Goal: Task Accomplishment & Management: Use online tool/utility

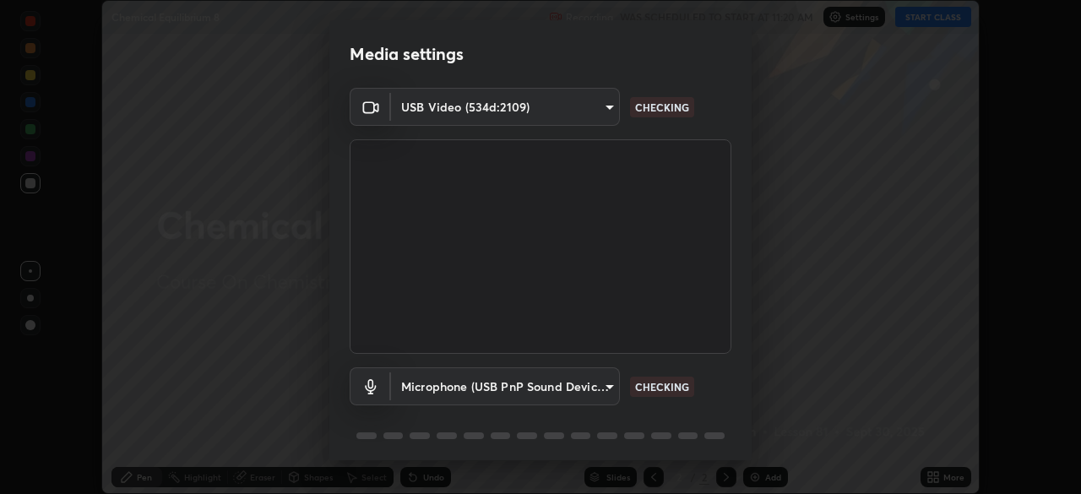
scroll to position [60, 0]
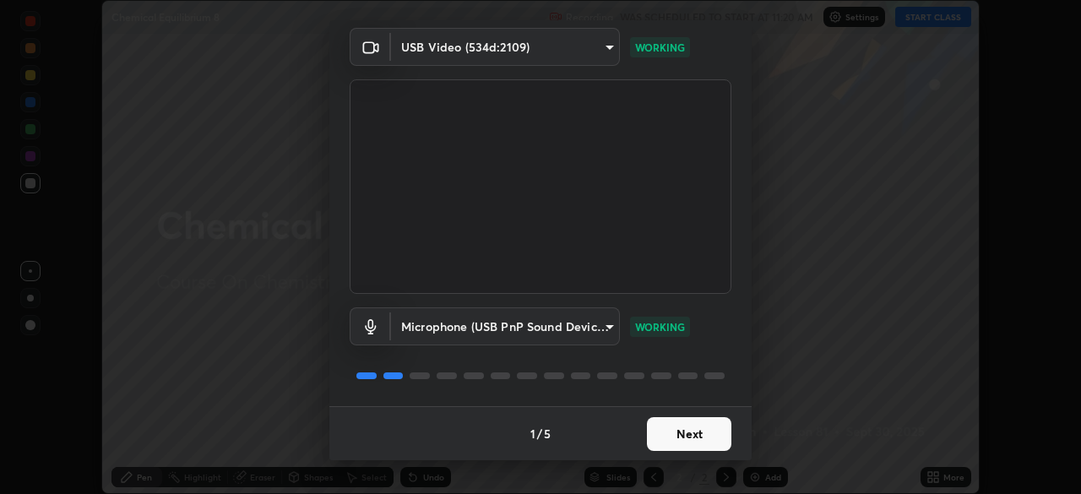
click at [686, 441] on button "Next" at bounding box center [689, 434] width 84 height 34
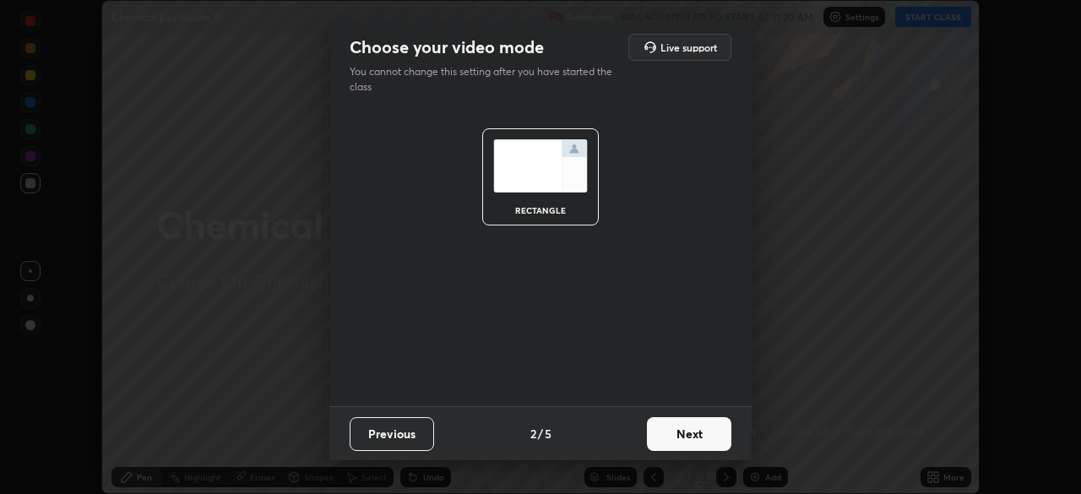
click at [687, 435] on button "Next" at bounding box center [689, 434] width 84 height 34
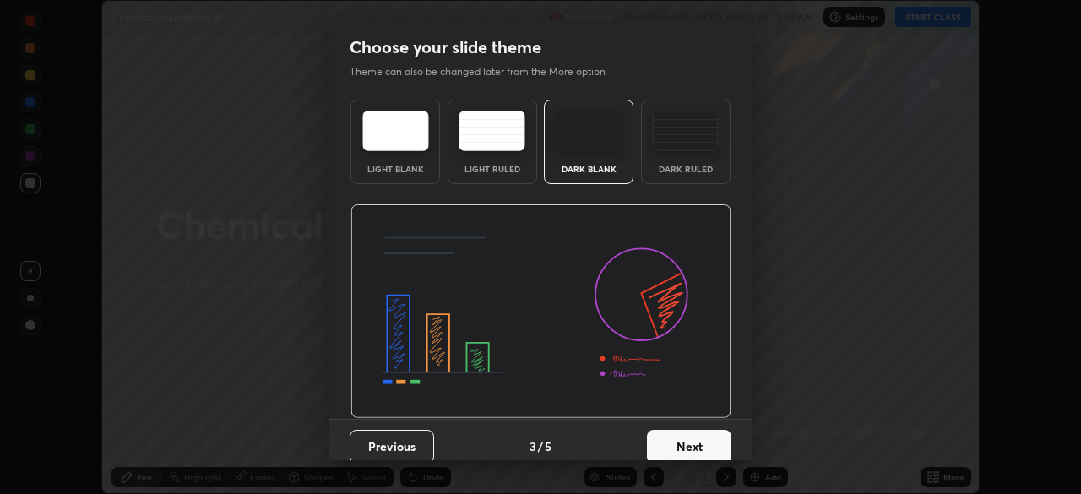
click at [689, 440] on button "Next" at bounding box center [689, 447] width 84 height 34
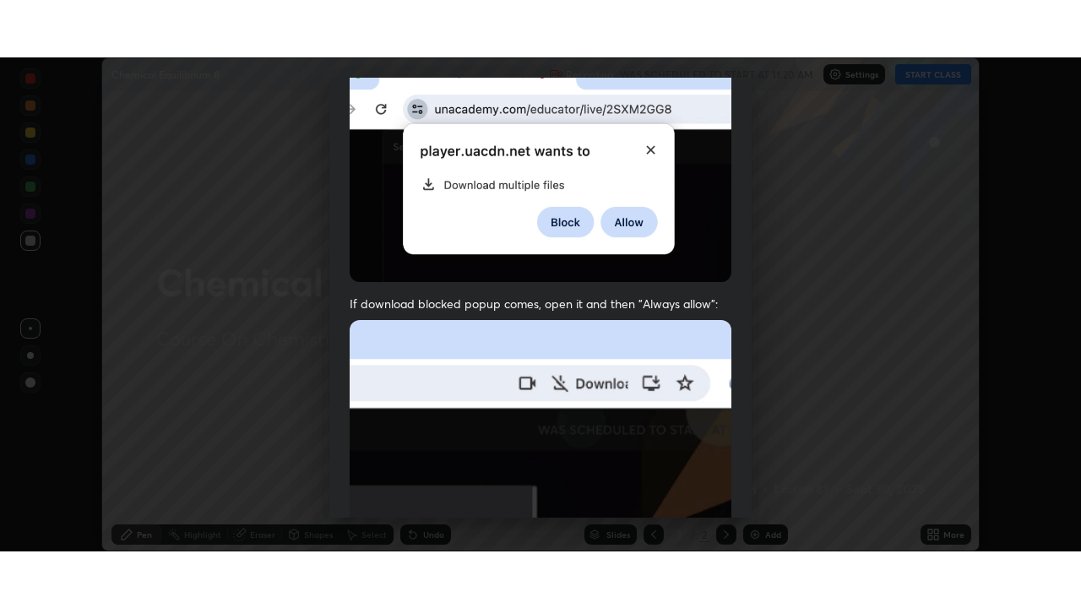
scroll to position [404, 0]
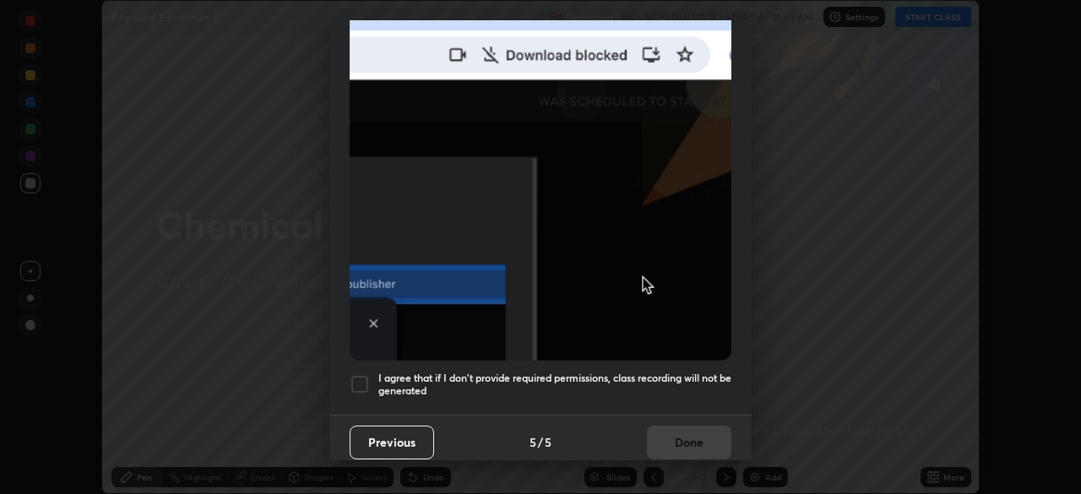
click at [567, 381] on h5 "I agree that if I don't provide required permissions, class recording will not …" at bounding box center [554, 384] width 353 height 26
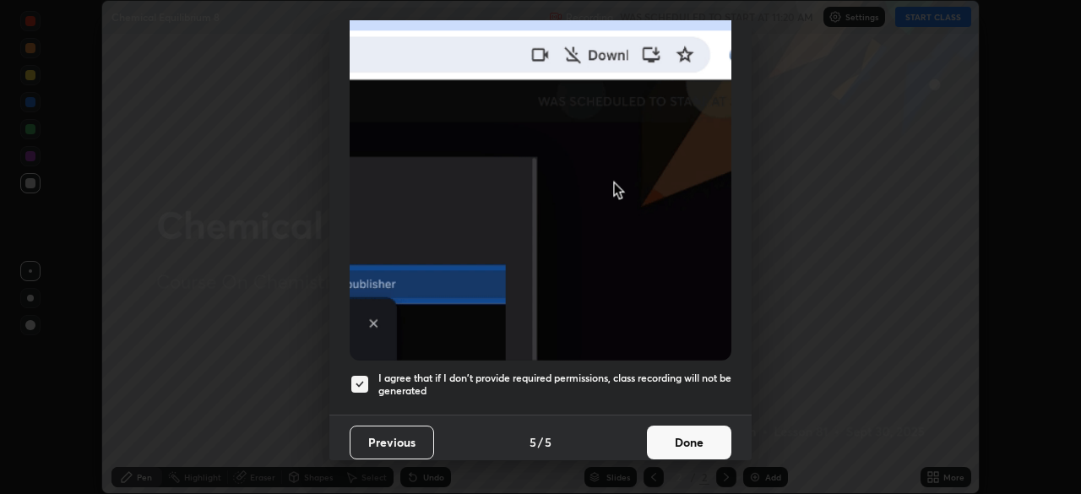
click at [647, 442] on button "Done" at bounding box center [689, 443] width 84 height 34
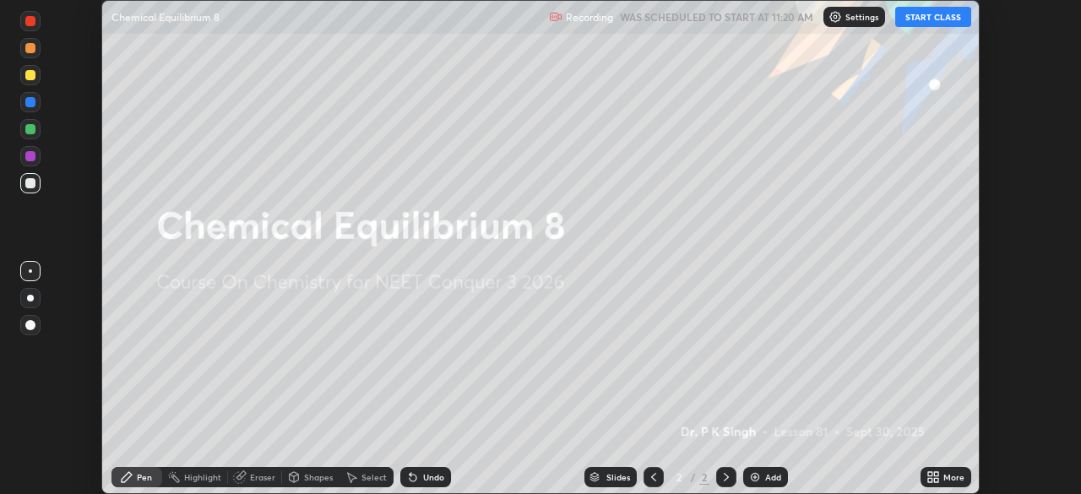
click at [939, 475] on icon at bounding box center [933, 477] width 14 height 14
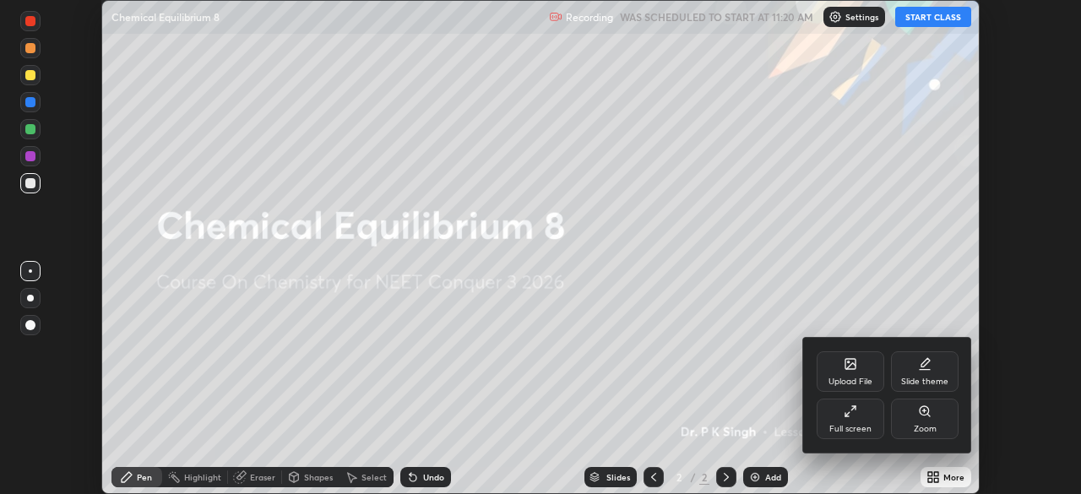
click at [849, 375] on div "Upload File" at bounding box center [850, 371] width 68 height 41
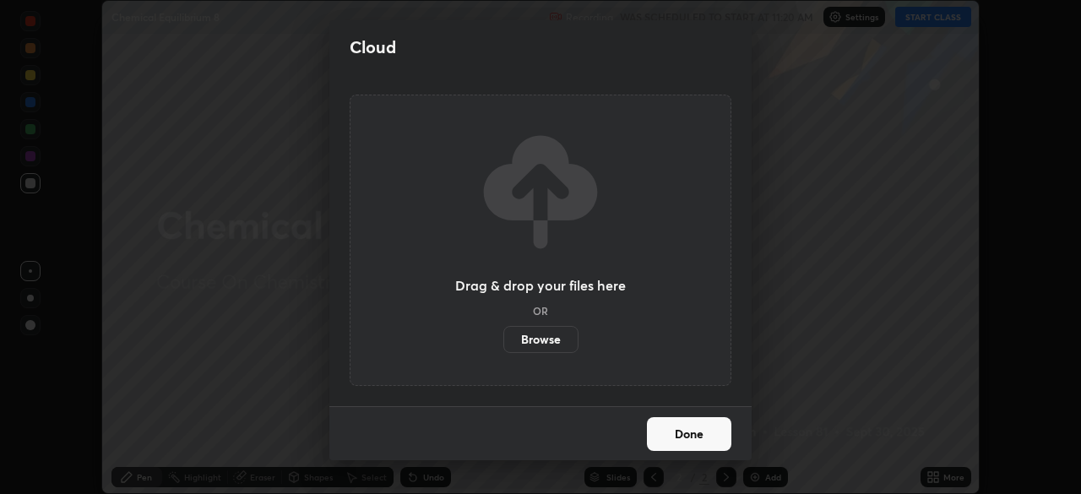
click at [564, 345] on label "Browse" at bounding box center [540, 339] width 75 height 27
click at [503, 345] on input "Browse" at bounding box center [503, 339] width 0 height 27
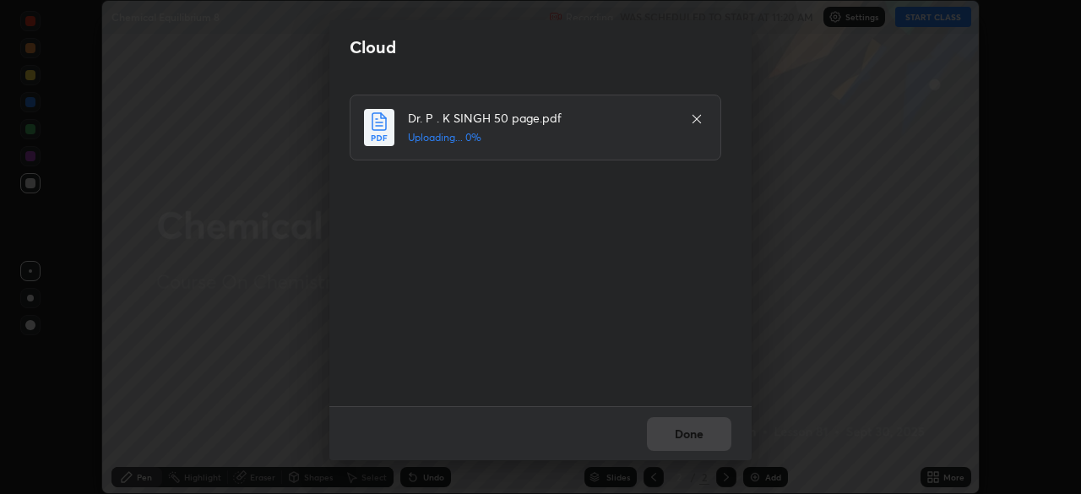
click at [680, 431] on div "Done" at bounding box center [540, 433] width 422 height 54
click at [672, 443] on div "Done" at bounding box center [540, 433] width 422 height 54
click at [681, 435] on div "Done" at bounding box center [540, 433] width 422 height 54
click at [675, 433] on div "Done" at bounding box center [540, 433] width 422 height 54
click at [673, 432] on div "Done" at bounding box center [540, 433] width 422 height 54
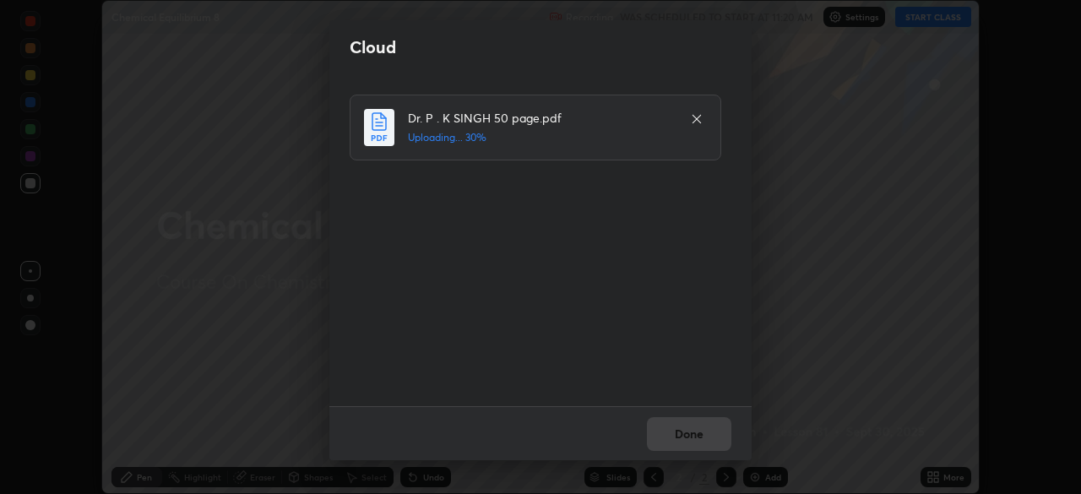
click at [692, 436] on div "Done" at bounding box center [540, 433] width 422 height 54
click at [693, 442] on div "Done" at bounding box center [540, 433] width 422 height 54
click at [695, 437] on div "Done" at bounding box center [540, 433] width 422 height 54
click at [692, 438] on div "Done" at bounding box center [540, 433] width 422 height 54
click at [693, 437] on div "Done" at bounding box center [540, 433] width 422 height 54
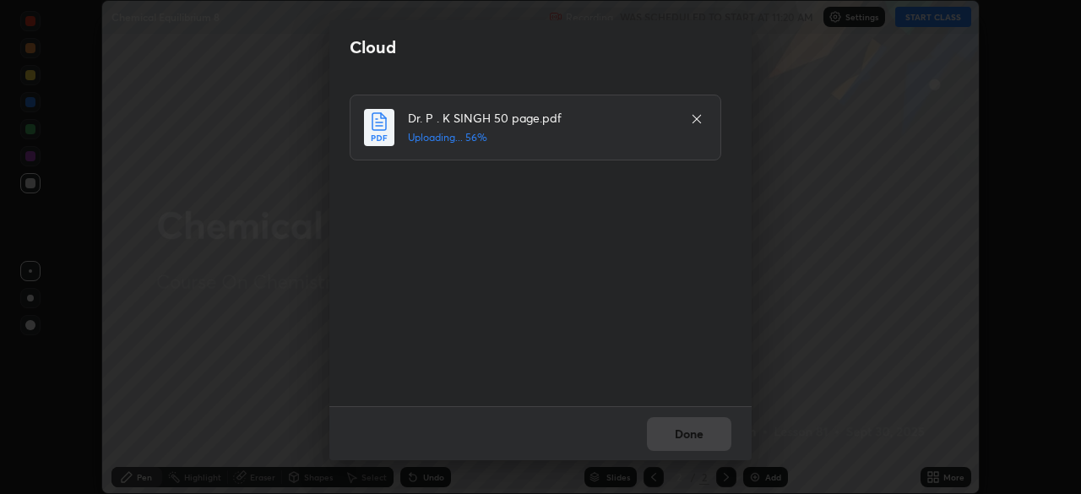
click at [692, 439] on div "Done" at bounding box center [540, 433] width 422 height 54
click at [694, 438] on div "Done" at bounding box center [540, 433] width 422 height 54
click at [696, 439] on div "Done" at bounding box center [540, 433] width 422 height 54
click at [696, 437] on div "Done" at bounding box center [540, 433] width 422 height 54
click at [697, 436] on div "Done" at bounding box center [540, 433] width 422 height 54
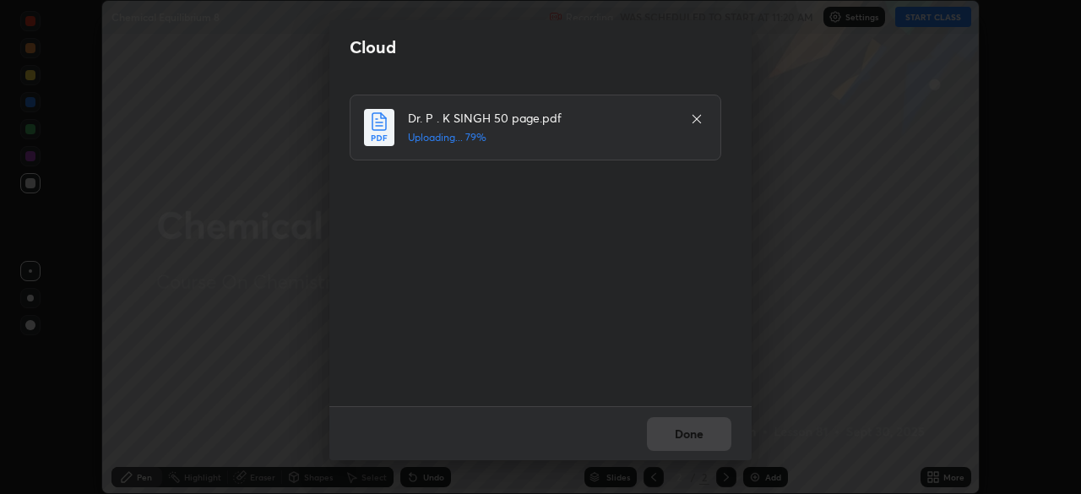
click at [697, 435] on div "Done" at bounding box center [540, 433] width 422 height 54
click at [699, 439] on div "Done" at bounding box center [540, 433] width 422 height 54
click at [702, 438] on div "Done" at bounding box center [540, 433] width 422 height 54
click at [702, 439] on button "Done" at bounding box center [689, 434] width 84 height 34
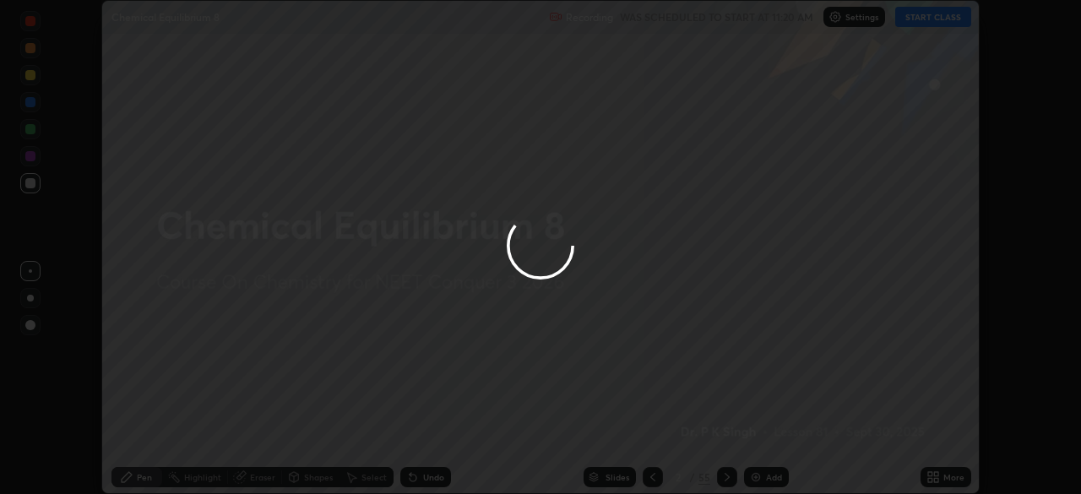
click at [701, 436] on button "Done" at bounding box center [689, 434] width 84 height 34
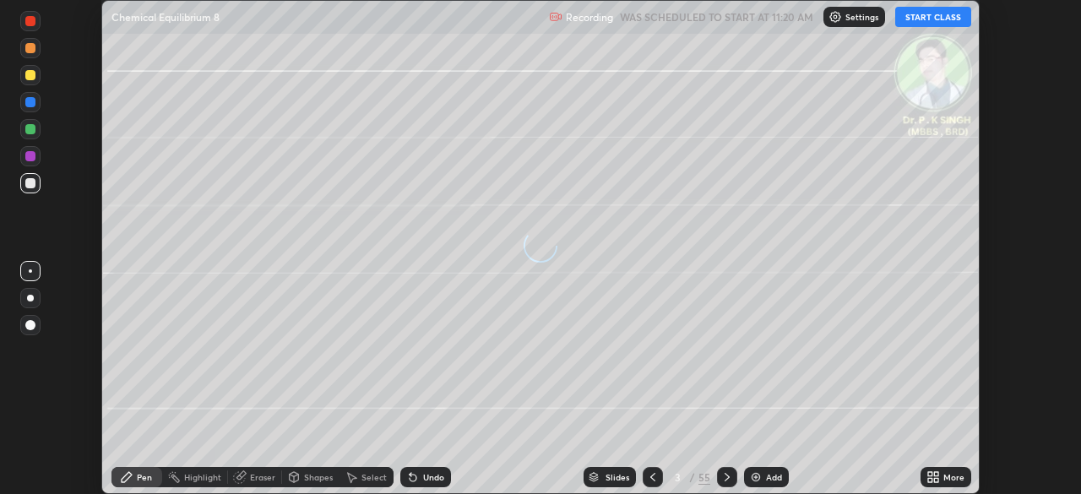
click at [930, 479] on icon at bounding box center [930, 480] width 4 height 4
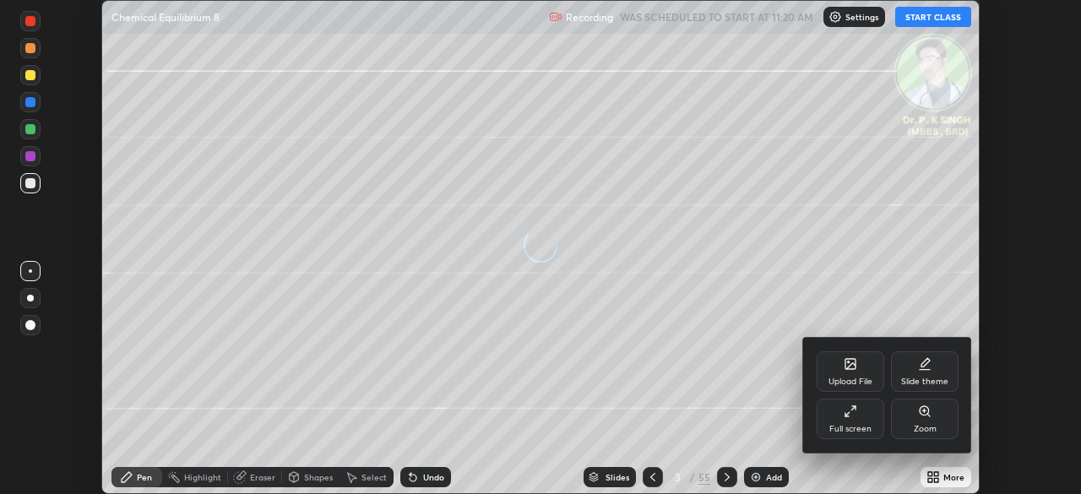
click at [841, 429] on div "Full screen" at bounding box center [850, 429] width 42 height 8
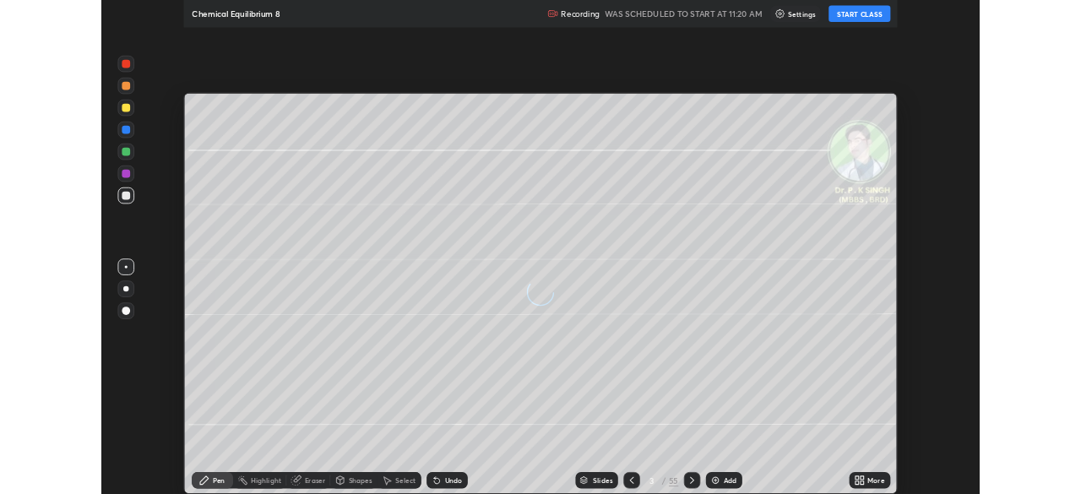
scroll to position [608, 1081]
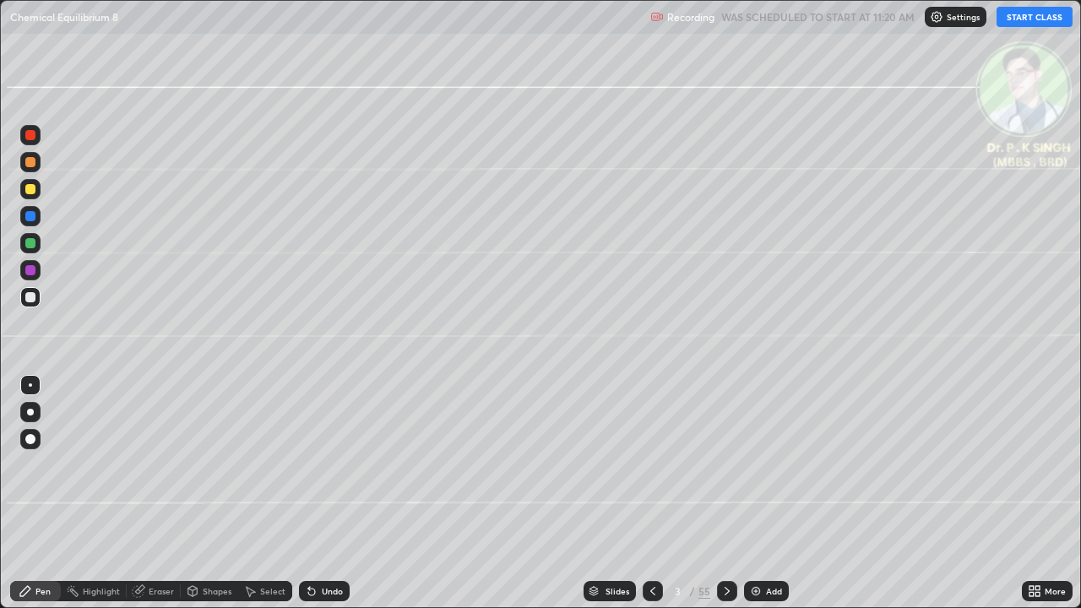
click at [1013, 15] on button "START CLASS" at bounding box center [1034, 17] width 76 height 20
click at [34, 243] on div at bounding box center [30, 243] width 10 height 10
click at [150, 493] on div "Eraser" at bounding box center [161, 591] width 25 height 8
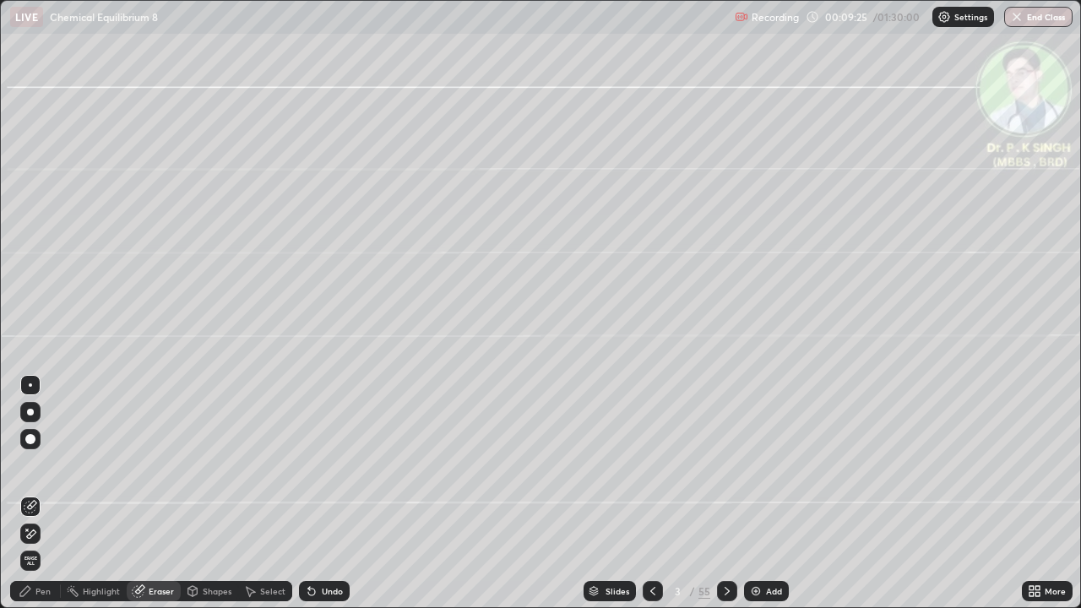
click at [30, 493] on div at bounding box center [30, 533] width 20 height 20
click at [27, 493] on icon at bounding box center [25, 591] width 10 height 10
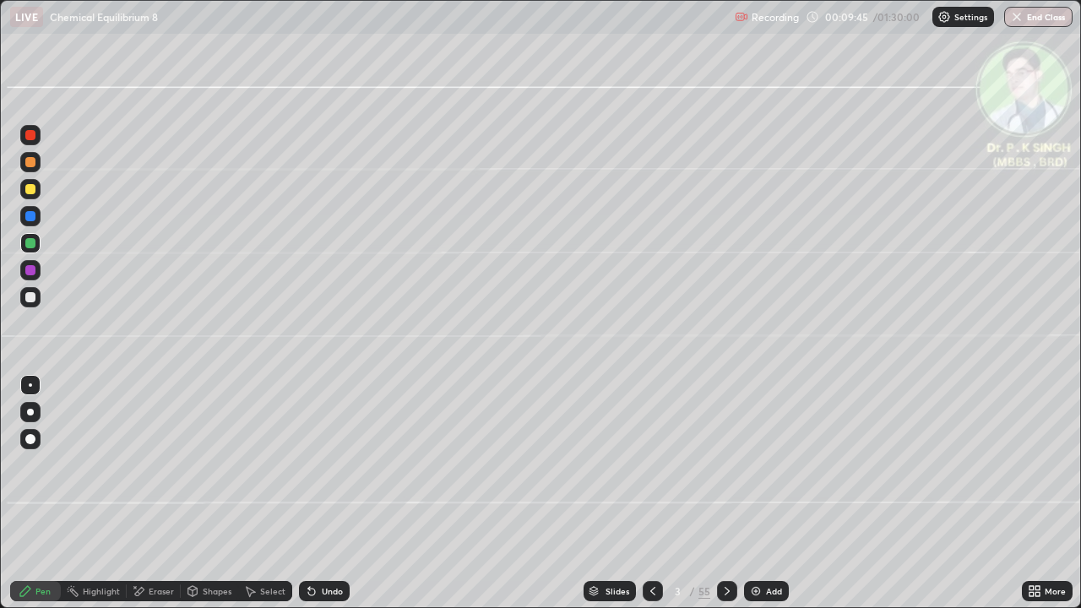
click at [36, 192] on div at bounding box center [30, 189] width 20 height 20
click at [39, 192] on div at bounding box center [30, 189] width 20 height 20
click at [724, 493] on icon at bounding box center [727, 591] width 14 height 14
click at [36, 188] on div at bounding box center [30, 189] width 20 height 20
click at [725, 493] on icon at bounding box center [727, 591] width 14 height 14
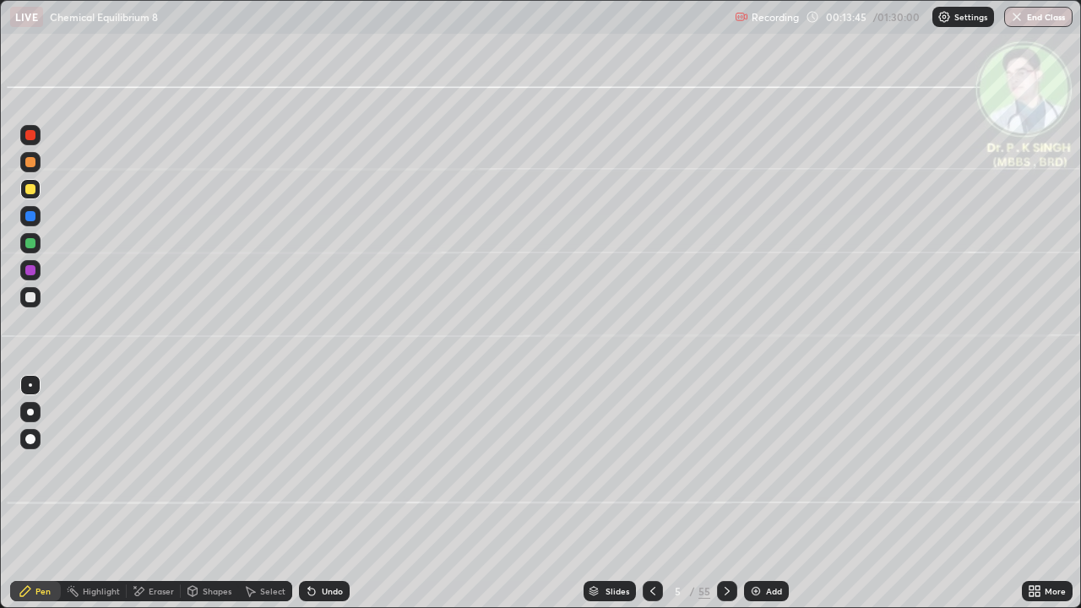
click at [35, 246] on div at bounding box center [30, 243] width 20 height 20
click at [34, 188] on div at bounding box center [30, 189] width 10 height 10
click at [38, 220] on div at bounding box center [30, 216] width 20 height 20
click at [33, 193] on div at bounding box center [30, 189] width 10 height 10
click at [724, 493] on icon at bounding box center [727, 591] width 14 height 14
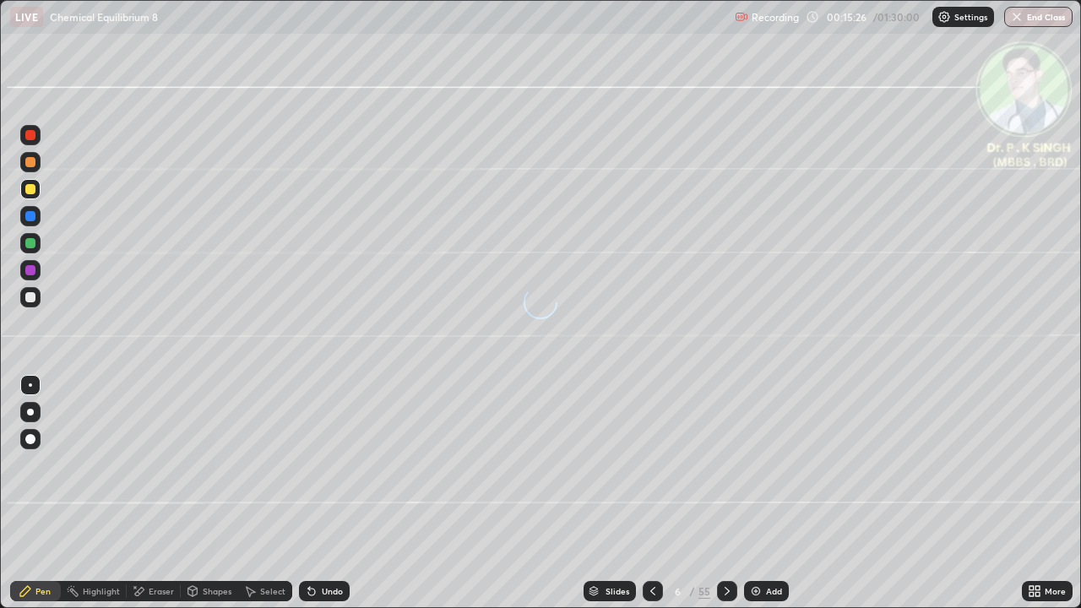
click at [718, 493] on div at bounding box center [727, 591] width 20 height 34
click at [36, 191] on div at bounding box center [30, 189] width 20 height 20
click at [651, 493] on icon at bounding box center [653, 591] width 14 height 14
click at [728, 493] on div at bounding box center [727, 591] width 20 height 34
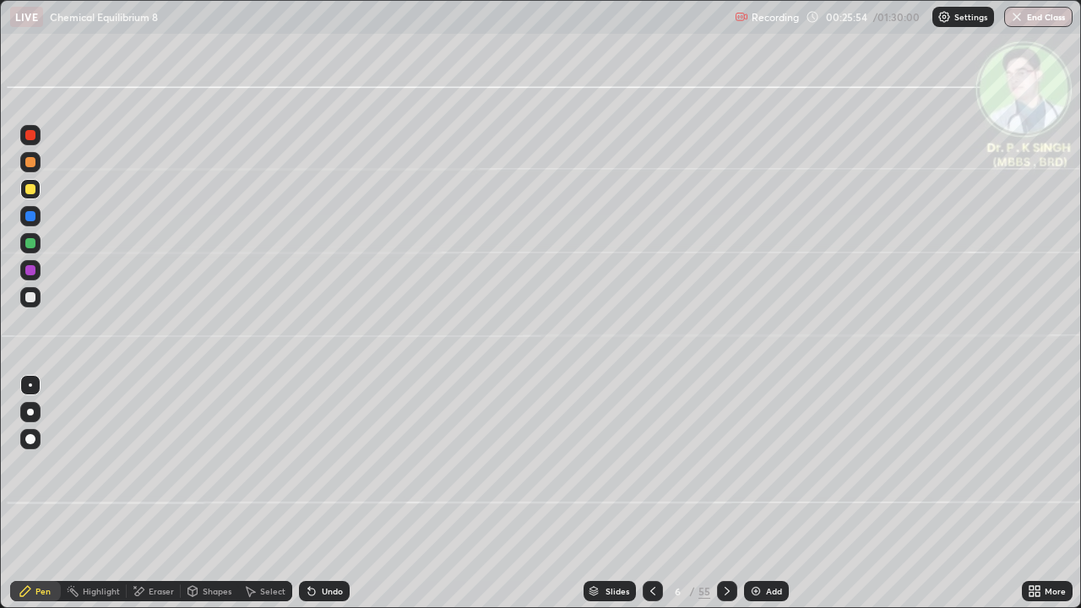
click at [33, 214] on div at bounding box center [30, 216] width 10 height 10
click at [724, 493] on icon at bounding box center [727, 591] width 14 height 14
click at [655, 493] on div at bounding box center [652, 591] width 20 height 20
click at [35, 191] on div at bounding box center [30, 189] width 10 height 10
click at [35, 192] on div at bounding box center [30, 189] width 20 height 20
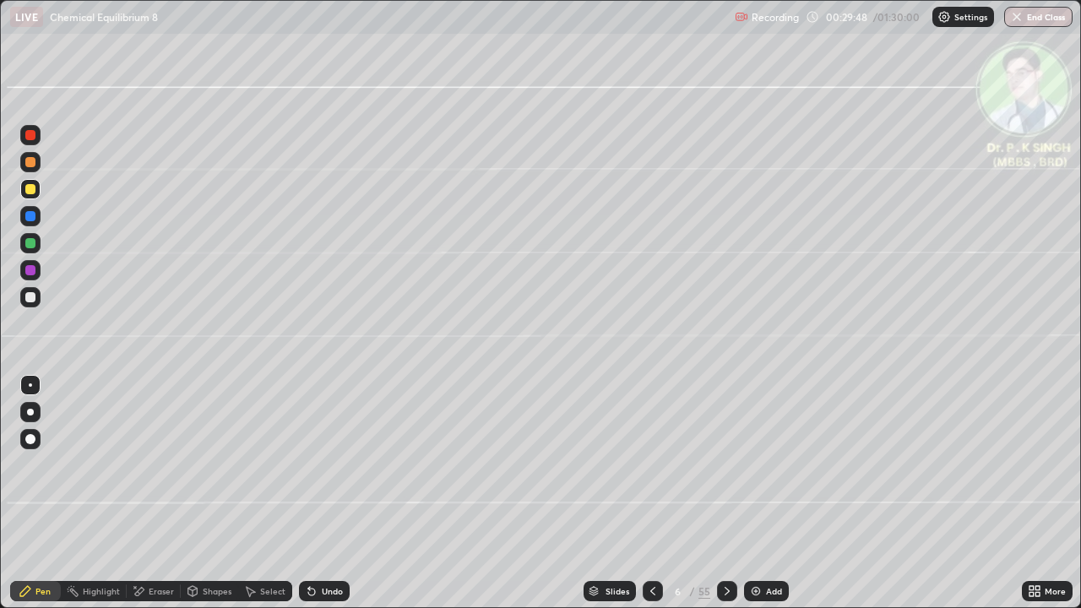
click at [724, 493] on div at bounding box center [727, 591] width 20 height 34
click at [145, 493] on div "Eraser" at bounding box center [154, 591] width 54 height 20
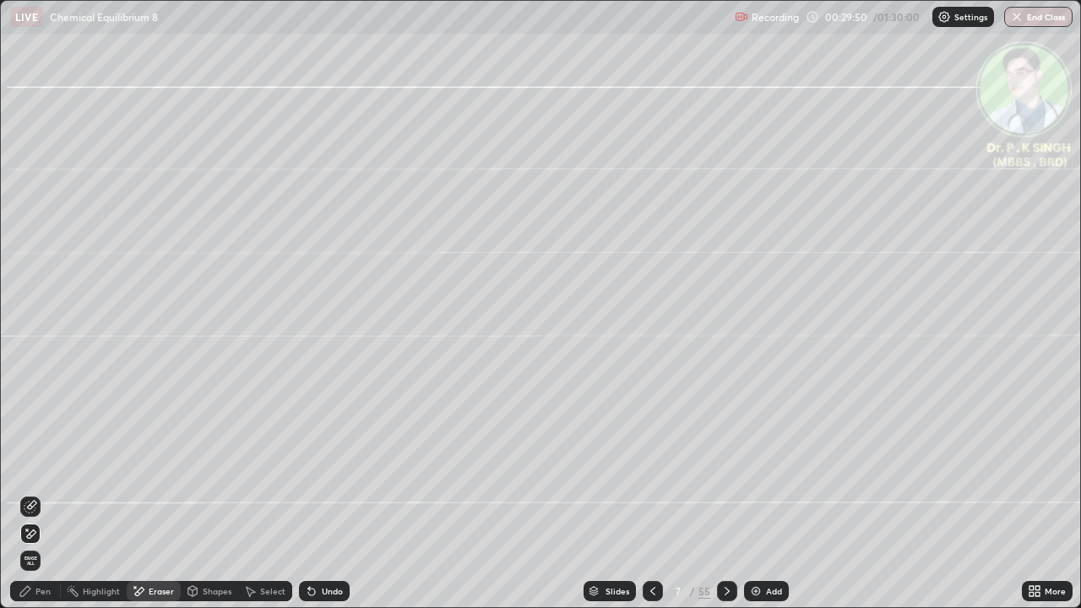
click at [34, 493] on span "Erase all" at bounding box center [30, 561] width 19 height 10
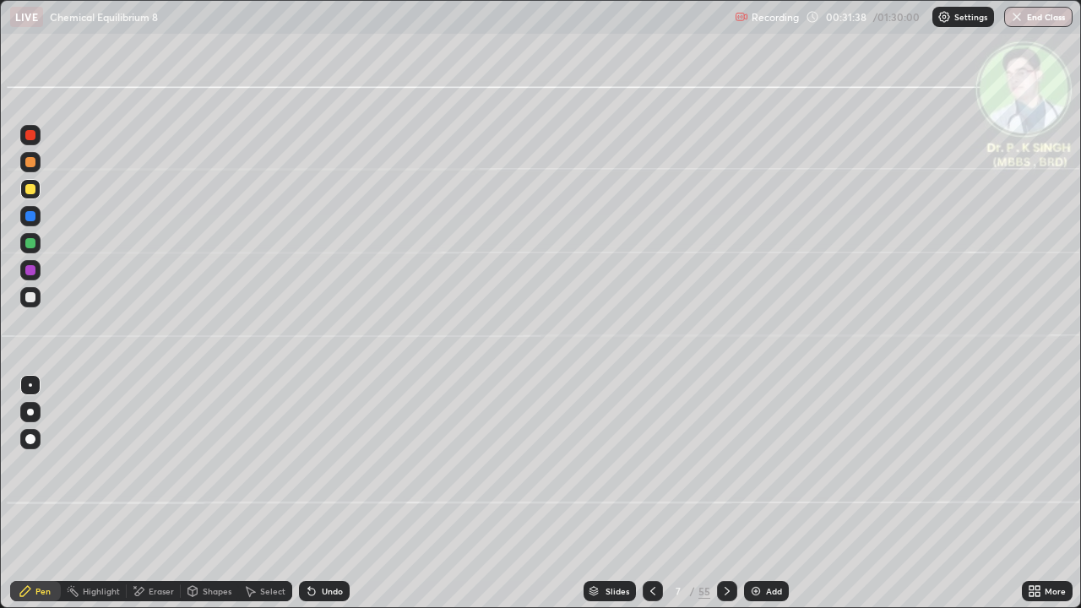
click at [722, 493] on div at bounding box center [727, 591] width 20 height 20
click at [35, 193] on div at bounding box center [30, 189] width 20 height 20
click at [725, 493] on icon at bounding box center [727, 591] width 14 height 14
click at [729, 493] on div at bounding box center [727, 591] width 20 height 34
click at [717, 493] on div at bounding box center [727, 591] width 20 height 20
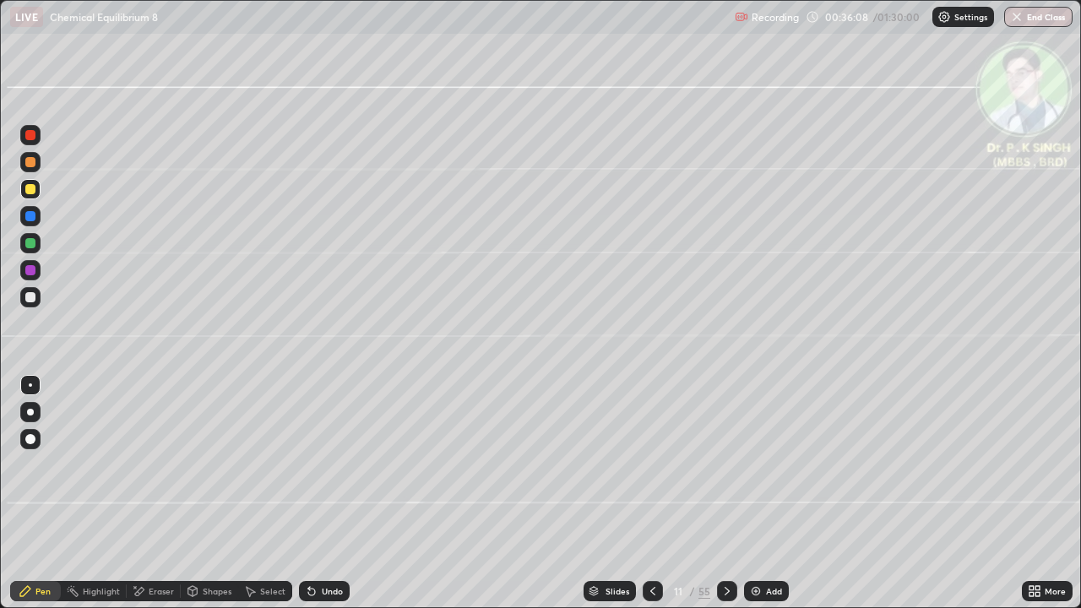
click at [39, 192] on div at bounding box center [30, 189] width 20 height 20
click at [41, 194] on div at bounding box center [30, 189] width 27 height 27
click at [649, 493] on div at bounding box center [652, 591] width 20 height 34
click at [718, 493] on div at bounding box center [727, 591] width 20 height 20
click at [652, 493] on icon at bounding box center [652, 591] width 5 height 8
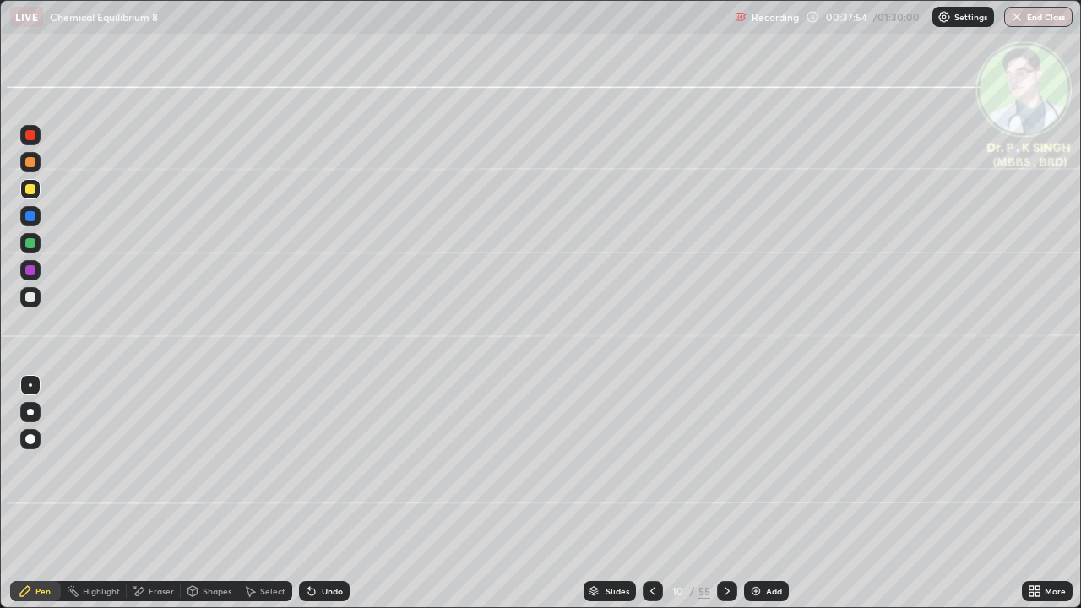
click at [727, 493] on icon at bounding box center [727, 591] width 14 height 14
click at [724, 493] on icon at bounding box center [727, 591] width 14 height 14
click at [37, 247] on div at bounding box center [30, 243] width 20 height 20
click at [149, 493] on div "Eraser" at bounding box center [161, 591] width 25 height 8
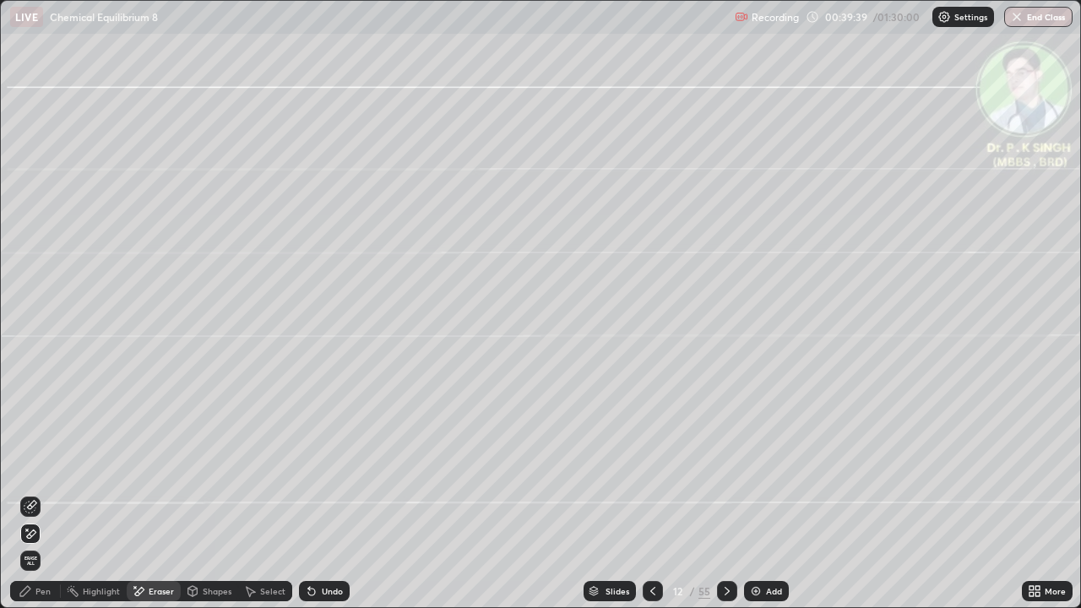
click at [32, 493] on icon at bounding box center [31, 534] width 14 height 14
click at [33, 493] on div "Pen" at bounding box center [35, 591] width 51 height 20
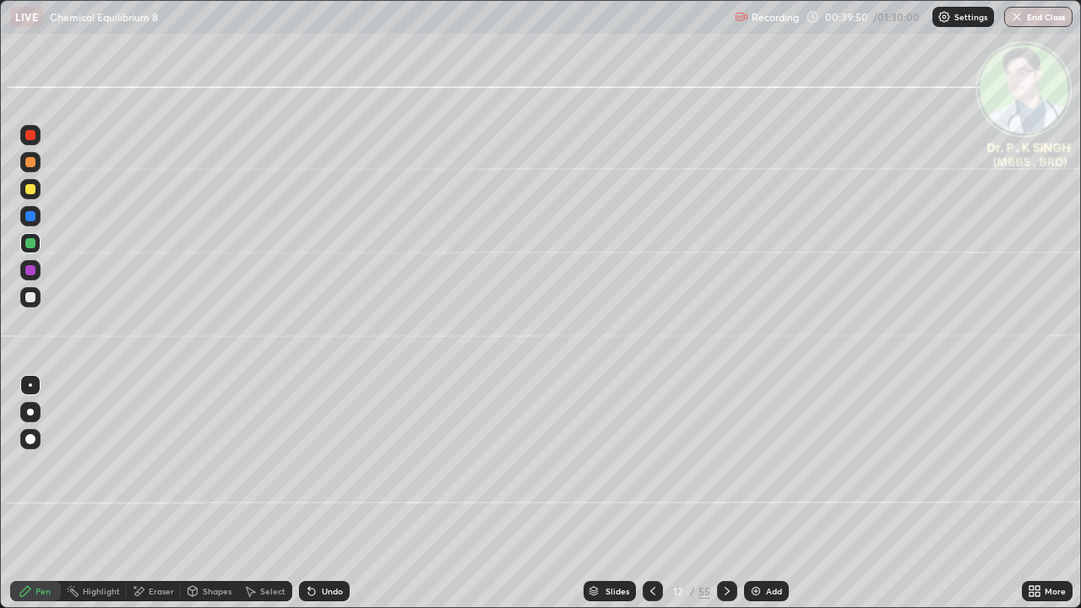
click at [36, 188] on div at bounding box center [30, 189] width 20 height 20
click at [724, 493] on icon at bounding box center [727, 591] width 14 height 14
click at [723, 493] on icon at bounding box center [727, 591] width 14 height 14
click at [727, 493] on icon at bounding box center [727, 591] width 14 height 14
click at [723, 493] on div at bounding box center [727, 591] width 20 height 20
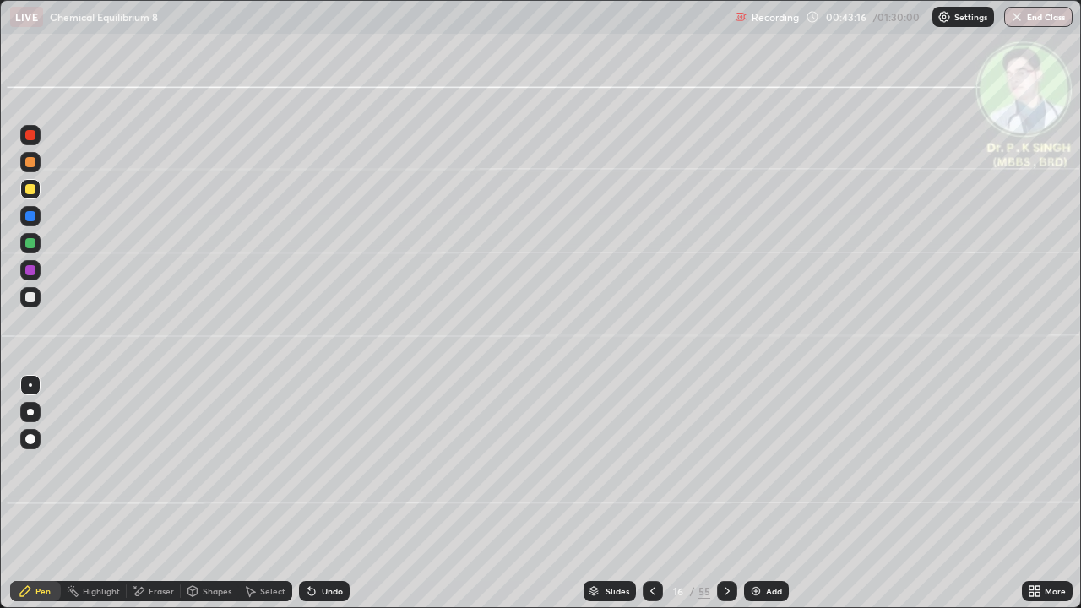
click at [651, 493] on icon at bounding box center [653, 591] width 14 height 14
click at [721, 83] on button "Undo" at bounding box center [742, 91] width 49 height 20
click at [660, 493] on div at bounding box center [652, 591] width 20 height 20
click at [647, 493] on div at bounding box center [652, 591] width 20 height 34
click at [651, 493] on icon at bounding box center [653, 591] width 14 height 14
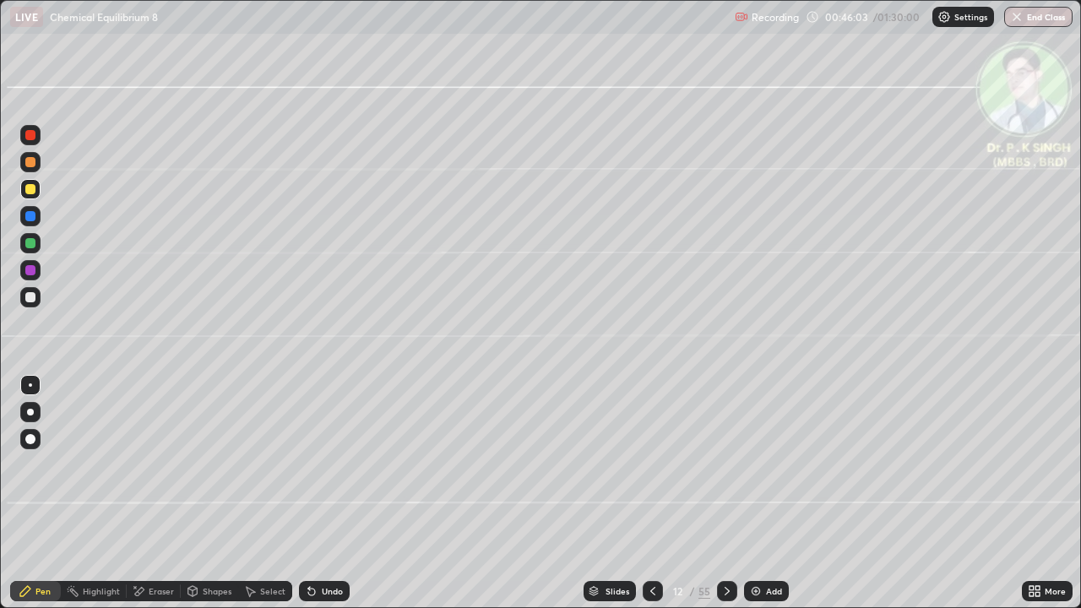
click at [32, 219] on div at bounding box center [30, 216] width 10 height 10
click at [30, 193] on div at bounding box center [30, 189] width 10 height 10
click at [726, 493] on icon at bounding box center [727, 591] width 14 height 14
click at [34, 191] on div at bounding box center [30, 189] width 10 height 10
click at [651, 493] on icon at bounding box center [653, 591] width 14 height 14
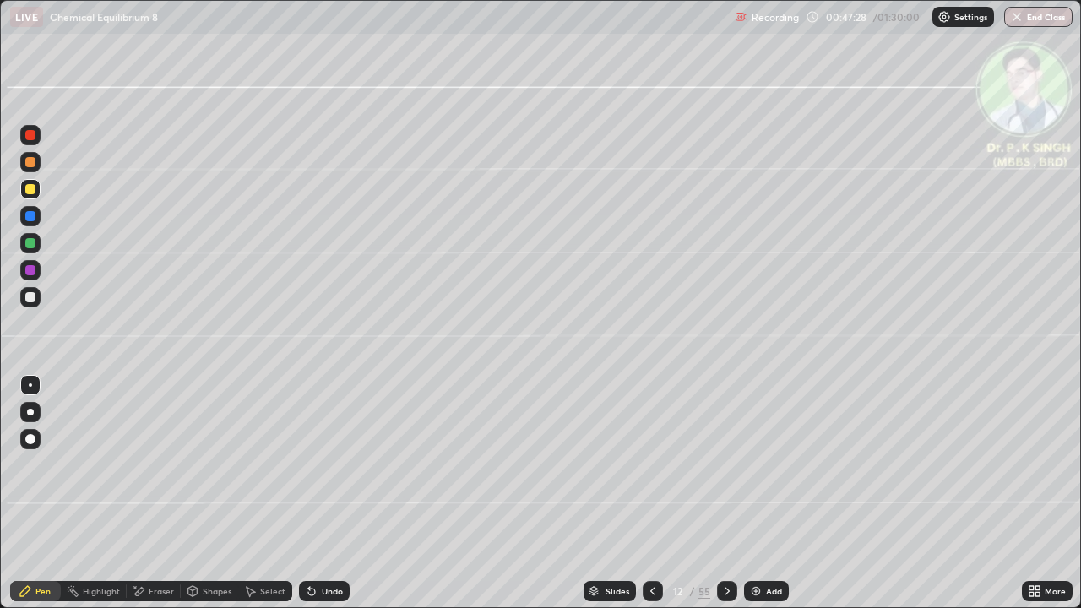
click at [642, 493] on div at bounding box center [652, 591] width 20 height 20
click at [646, 493] on icon at bounding box center [653, 591] width 14 height 14
click at [724, 493] on icon at bounding box center [727, 591] width 14 height 14
click at [720, 493] on icon at bounding box center [727, 591] width 14 height 14
click at [727, 493] on div at bounding box center [727, 591] width 20 height 20
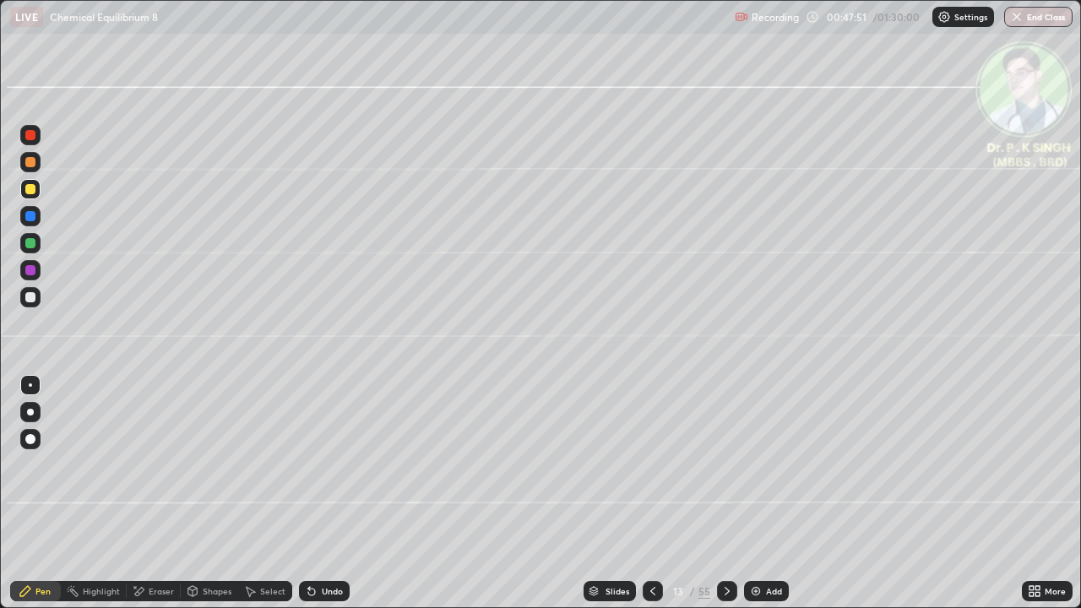
click at [144, 493] on div "Eraser" at bounding box center [154, 591] width 54 height 20
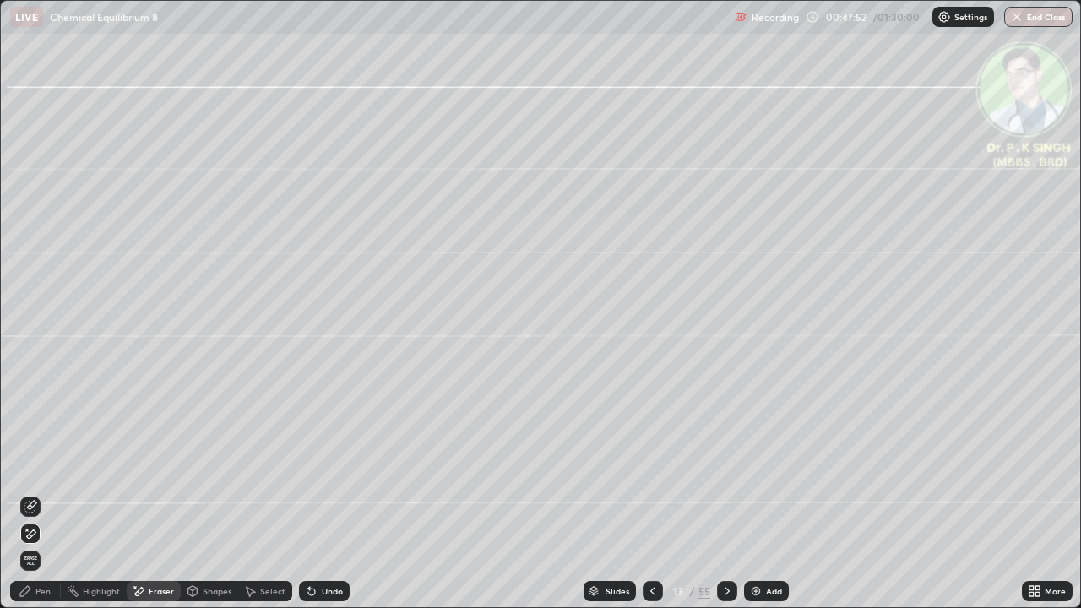
click at [31, 493] on icon at bounding box center [31, 533] width 9 height 8
click at [36, 493] on div "Pen" at bounding box center [42, 591] width 15 height 8
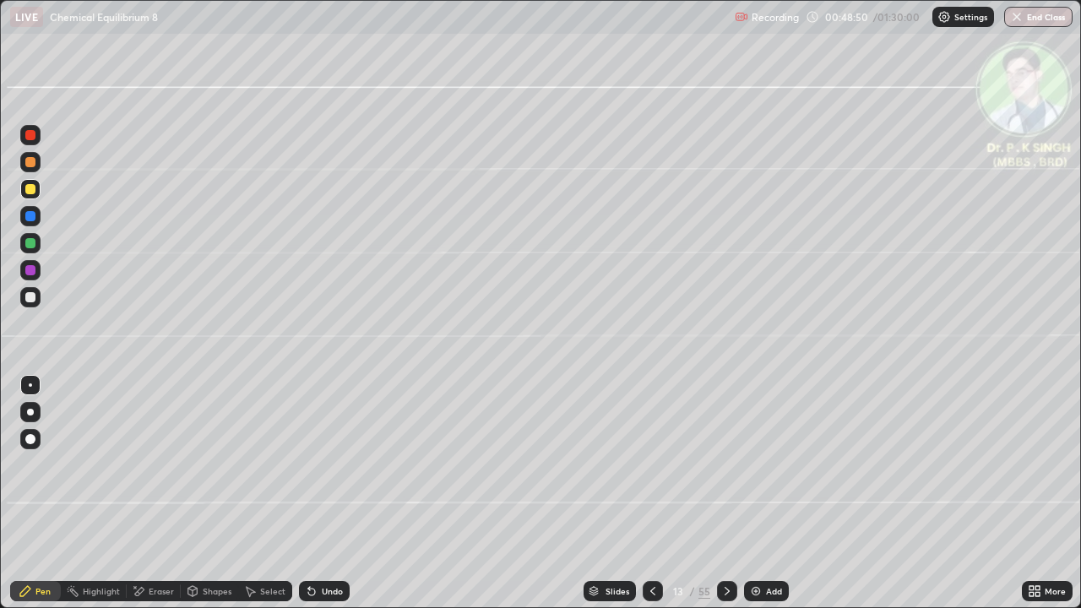
click at [726, 493] on div at bounding box center [727, 591] width 20 height 20
click at [137, 493] on icon at bounding box center [139, 591] width 14 height 14
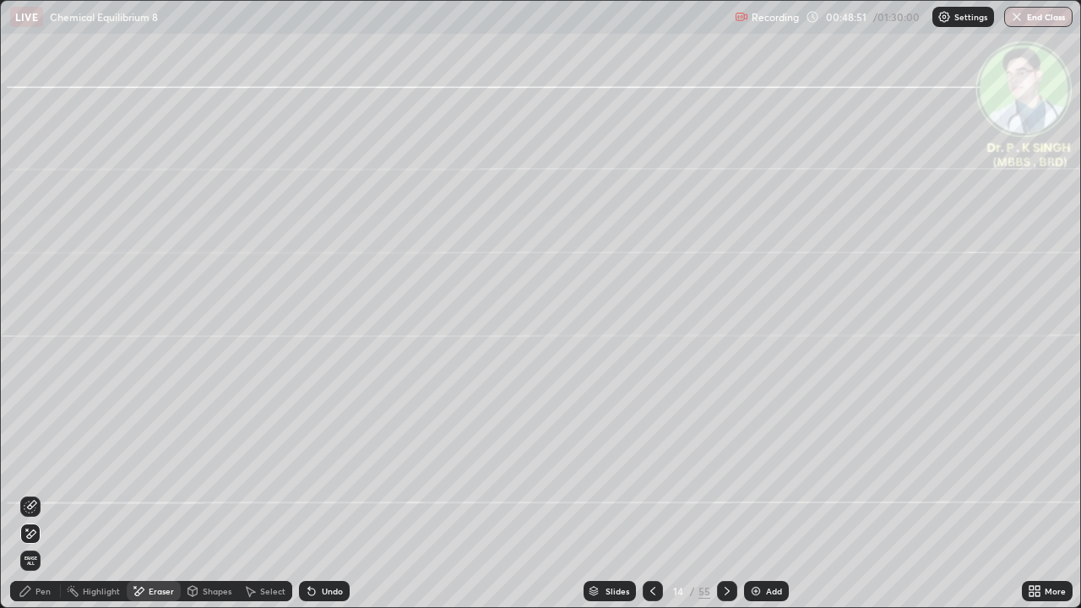
click at [29, 493] on div "Erase all" at bounding box center [30, 560] width 20 height 27
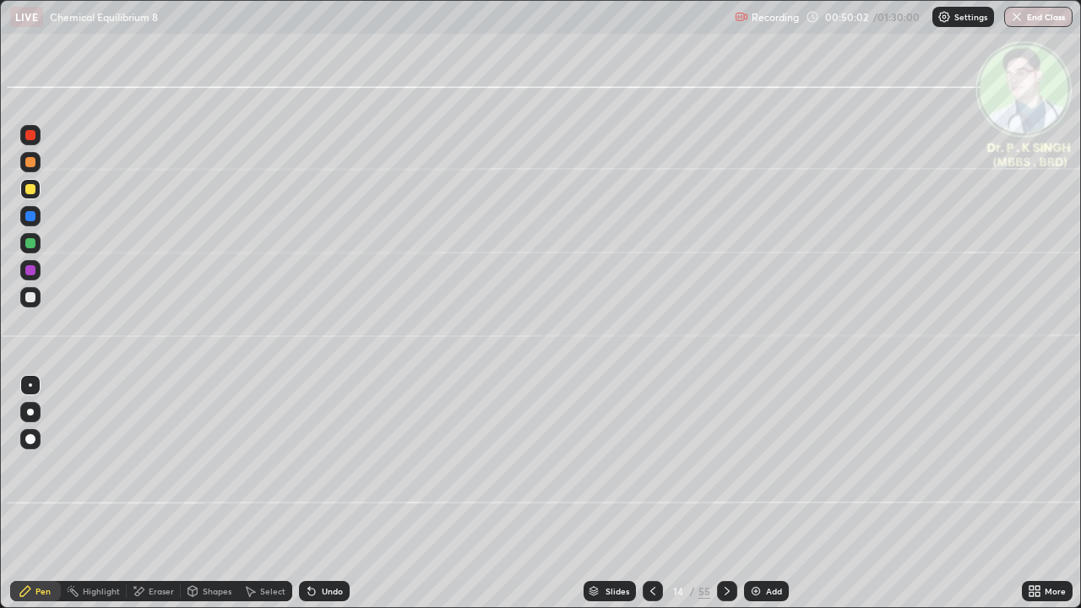
click at [724, 493] on icon at bounding box center [727, 591] width 14 height 14
click at [727, 493] on div at bounding box center [727, 591] width 20 height 34
click at [724, 493] on div at bounding box center [727, 591] width 20 height 34
click at [651, 493] on icon at bounding box center [653, 591] width 14 height 14
click at [654, 493] on div at bounding box center [652, 591] width 20 height 34
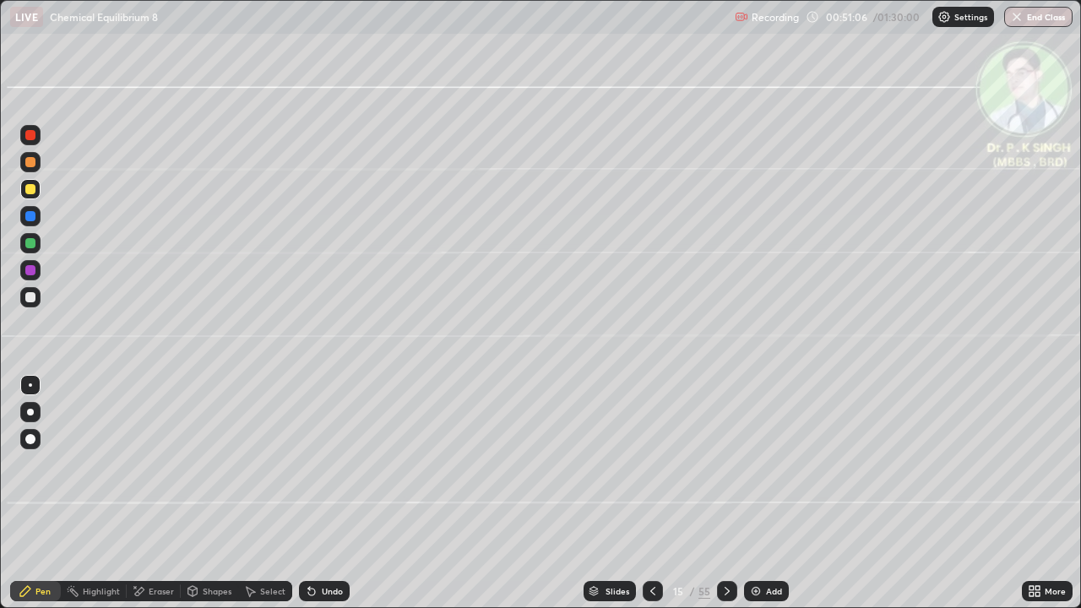
click at [647, 493] on icon at bounding box center [653, 591] width 14 height 14
click at [722, 493] on div at bounding box center [727, 591] width 20 height 20
click at [143, 493] on icon at bounding box center [139, 591] width 14 height 14
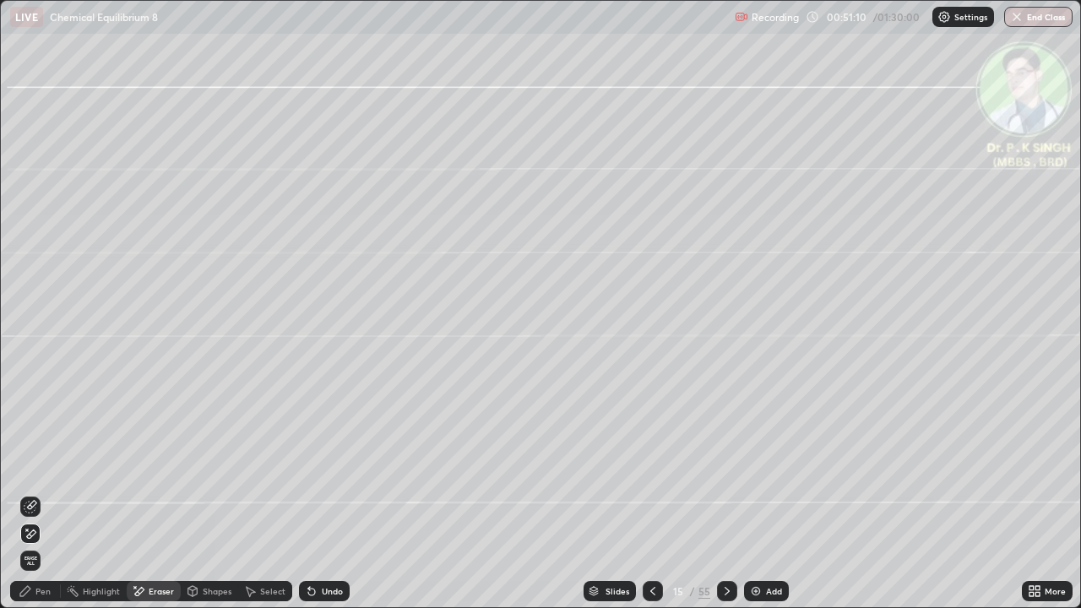
click at [30, 493] on span "Erase all" at bounding box center [30, 561] width 19 height 10
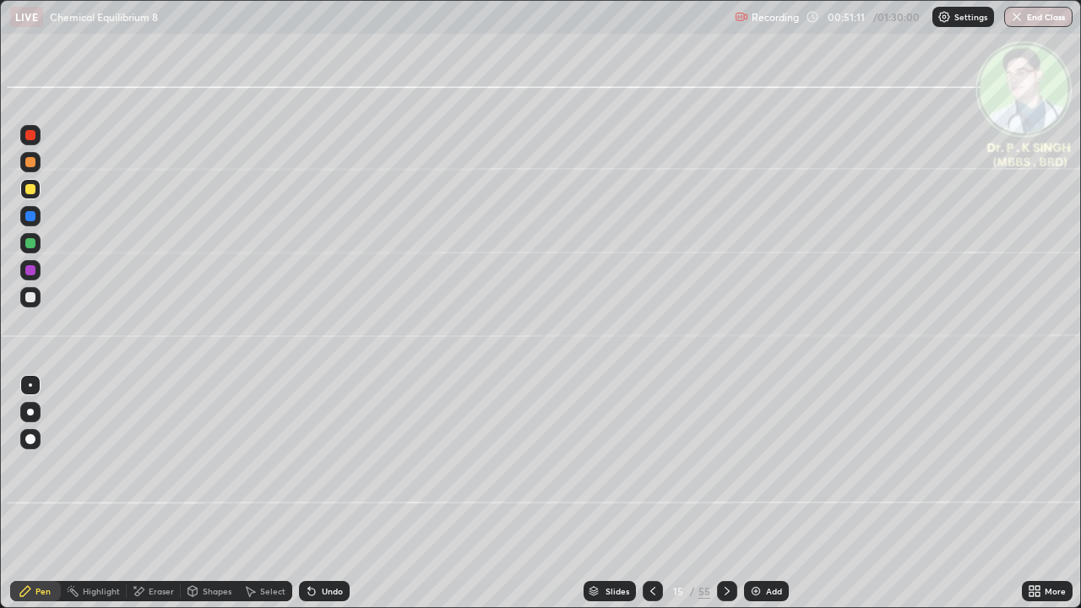
click at [31, 217] on div at bounding box center [30, 216] width 10 height 10
click at [37, 192] on div at bounding box center [30, 189] width 20 height 20
click at [34, 190] on div at bounding box center [30, 189] width 10 height 10
click at [724, 493] on div at bounding box center [727, 591] width 20 height 20
click at [149, 493] on div "Eraser" at bounding box center [161, 591] width 25 height 8
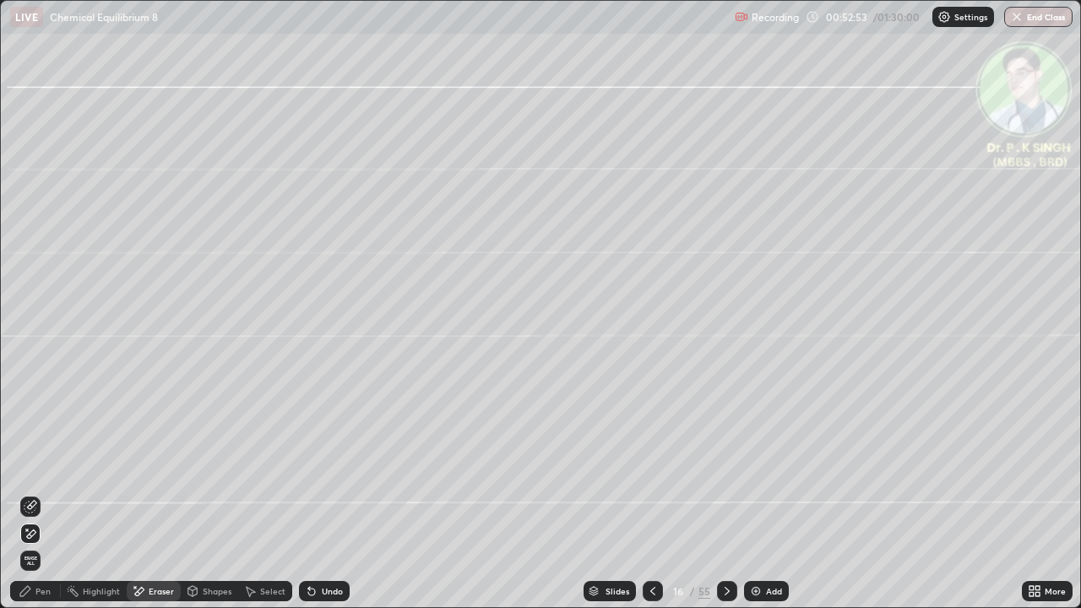
click at [30, 493] on span "Erase all" at bounding box center [30, 561] width 19 height 10
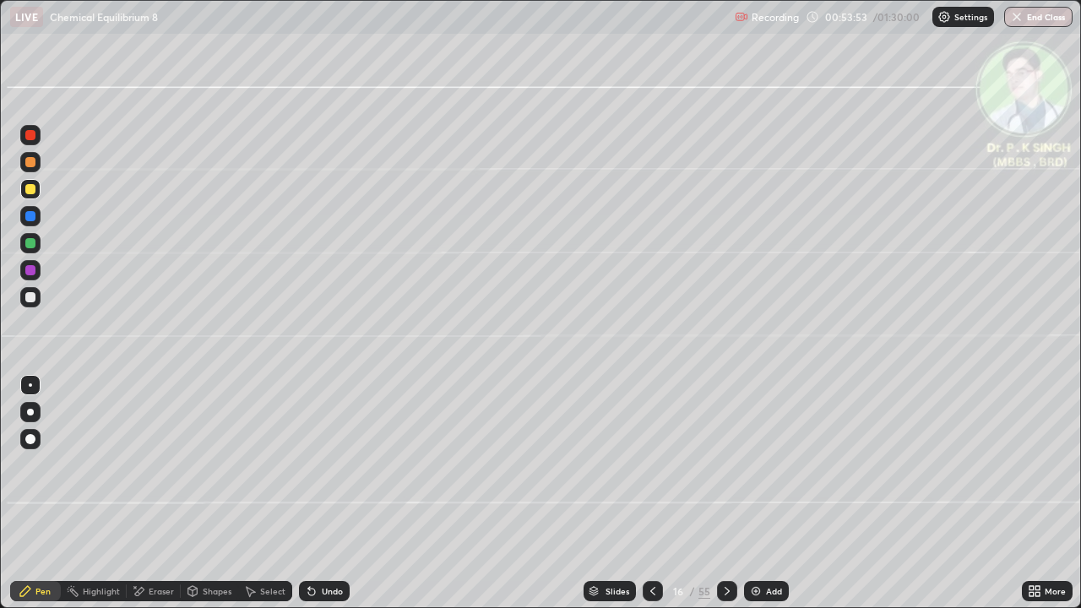
click at [727, 493] on div at bounding box center [727, 591] width 20 height 34
click at [145, 493] on div "Eraser" at bounding box center [154, 591] width 54 height 20
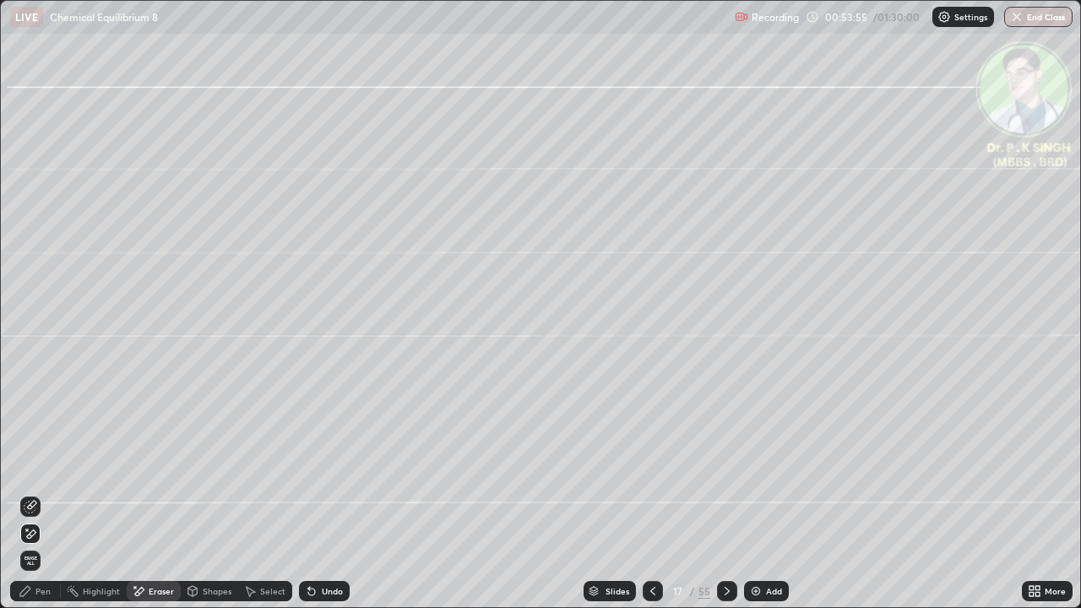
click at [27, 493] on span "Erase all" at bounding box center [30, 561] width 19 height 10
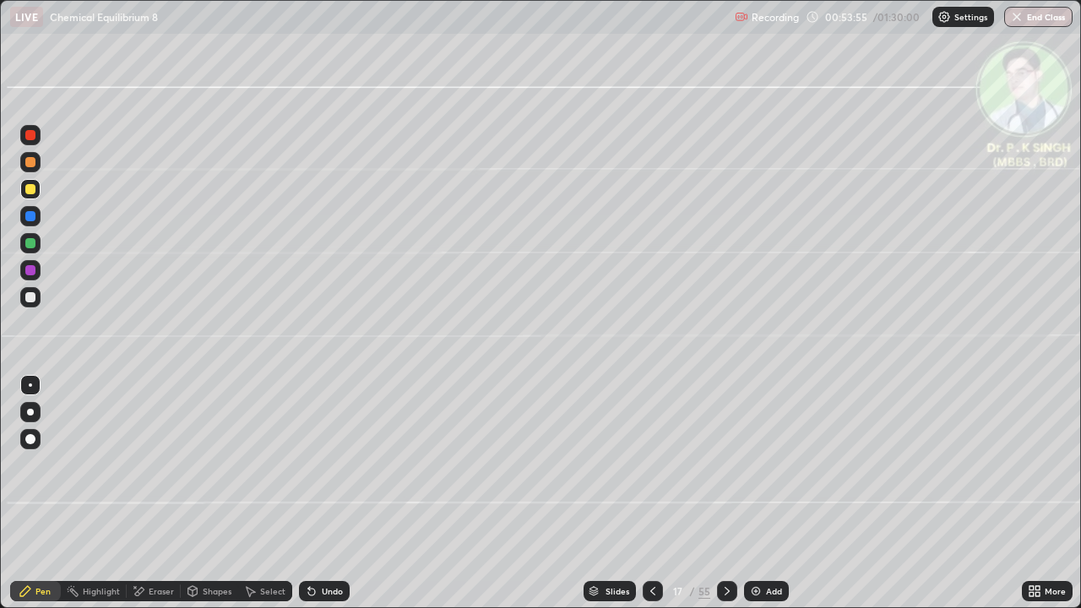
click at [33, 248] on div at bounding box center [30, 243] width 20 height 20
click at [30, 192] on div at bounding box center [30, 189] width 10 height 10
click at [40, 192] on div at bounding box center [30, 189] width 20 height 20
click at [724, 493] on div at bounding box center [727, 591] width 20 height 20
click at [728, 493] on icon at bounding box center [727, 591] width 14 height 14
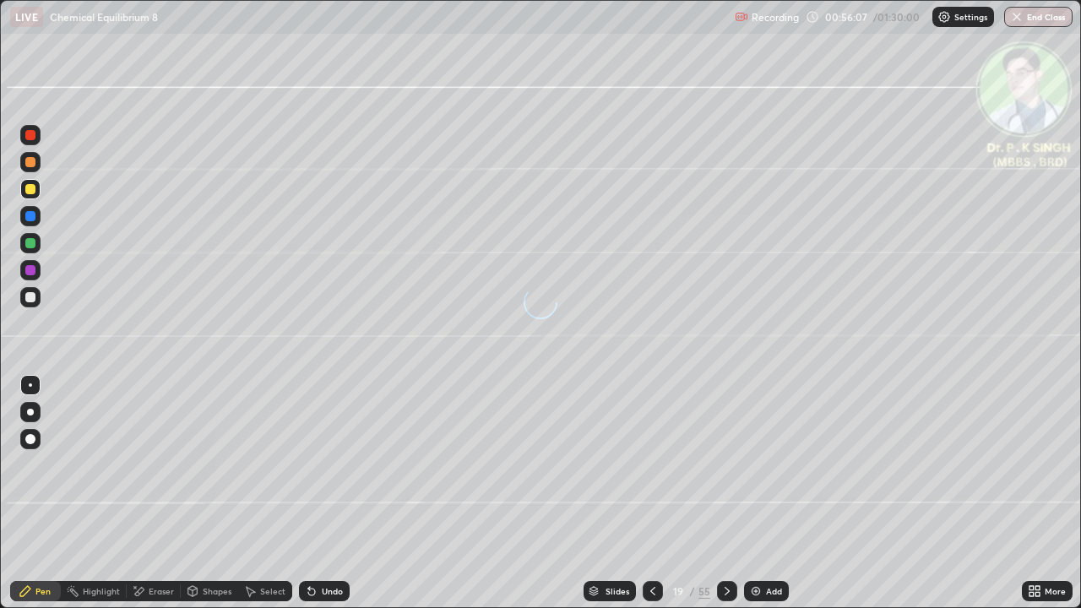
click at [724, 493] on div at bounding box center [727, 591] width 20 height 34
click at [656, 493] on div at bounding box center [652, 591] width 20 height 20
click at [649, 493] on icon at bounding box center [653, 591] width 14 height 14
click at [724, 493] on div at bounding box center [727, 591] width 20 height 20
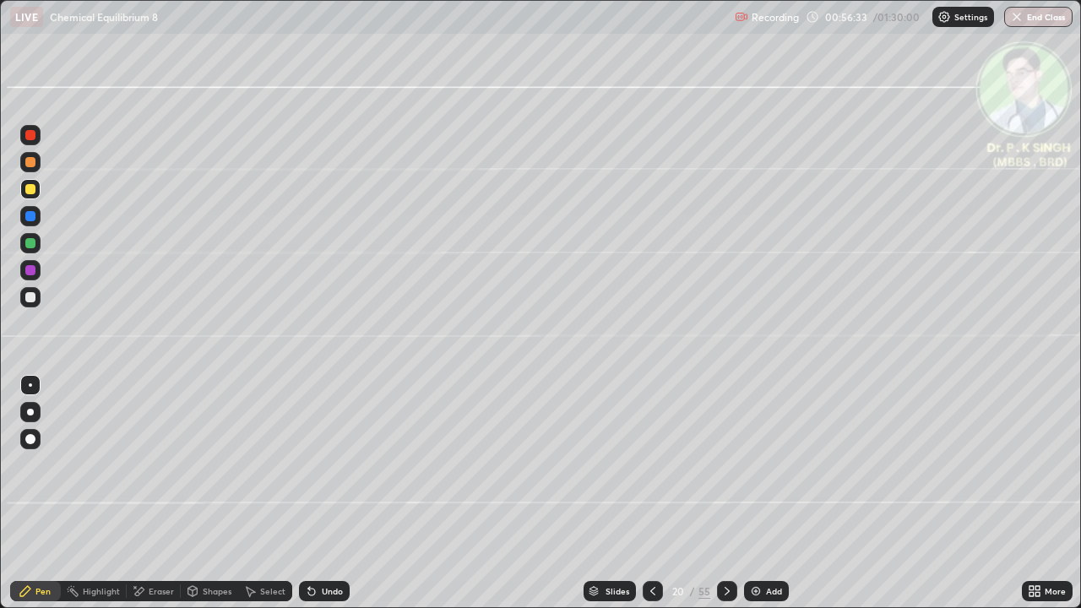
click at [727, 493] on div at bounding box center [727, 591] width 20 height 34
click at [626, 277] on button "Undo" at bounding box center [650, 285] width 49 height 20
click at [651, 493] on icon at bounding box center [653, 591] width 14 height 14
click at [653, 493] on div at bounding box center [652, 591] width 20 height 34
click at [657, 493] on icon at bounding box center [653, 591] width 14 height 14
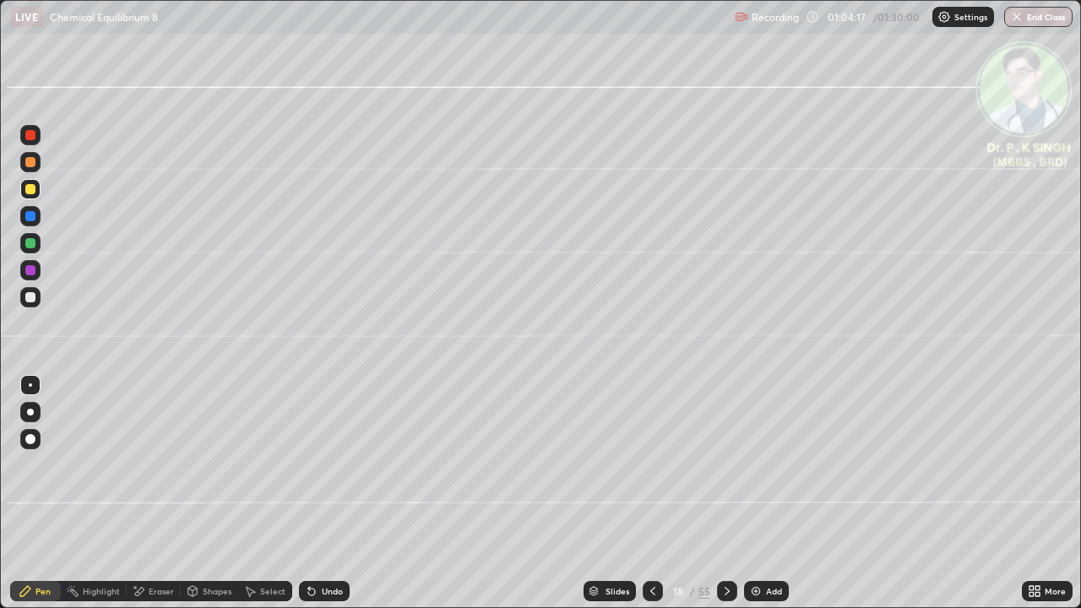
click at [719, 493] on div at bounding box center [727, 591] width 20 height 20
click at [726, 493] on icon at bounding box center [727, 591] width 14 height 14
click at [149, 493] on div "Eraser" at bounding box center [161, 591] width 25 height 8
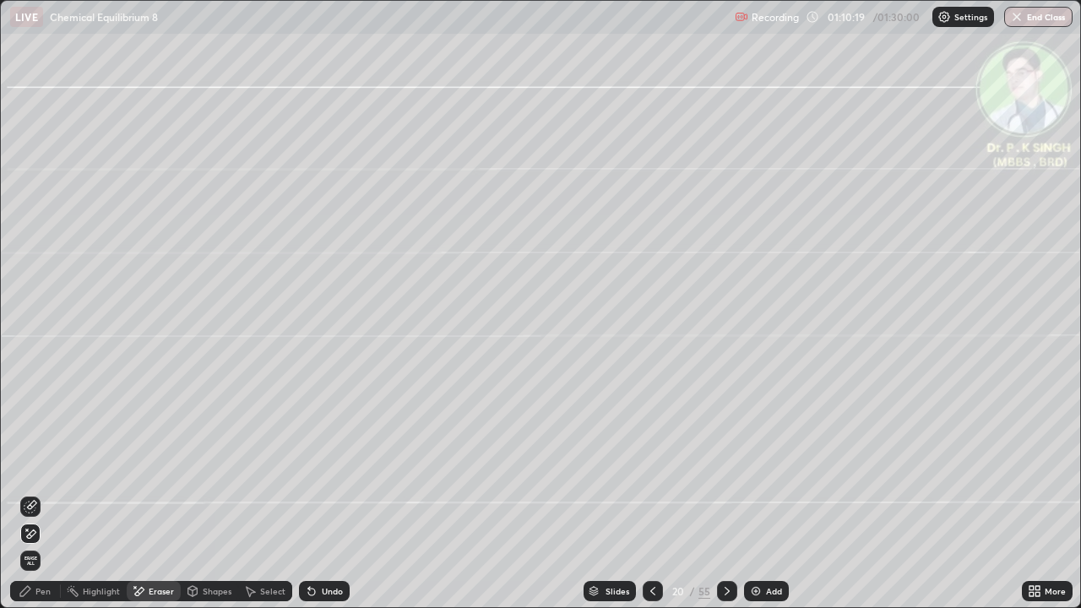
click at [31, 493] on span "Erase all" at bounding box center [30, 561] width 19 height 10
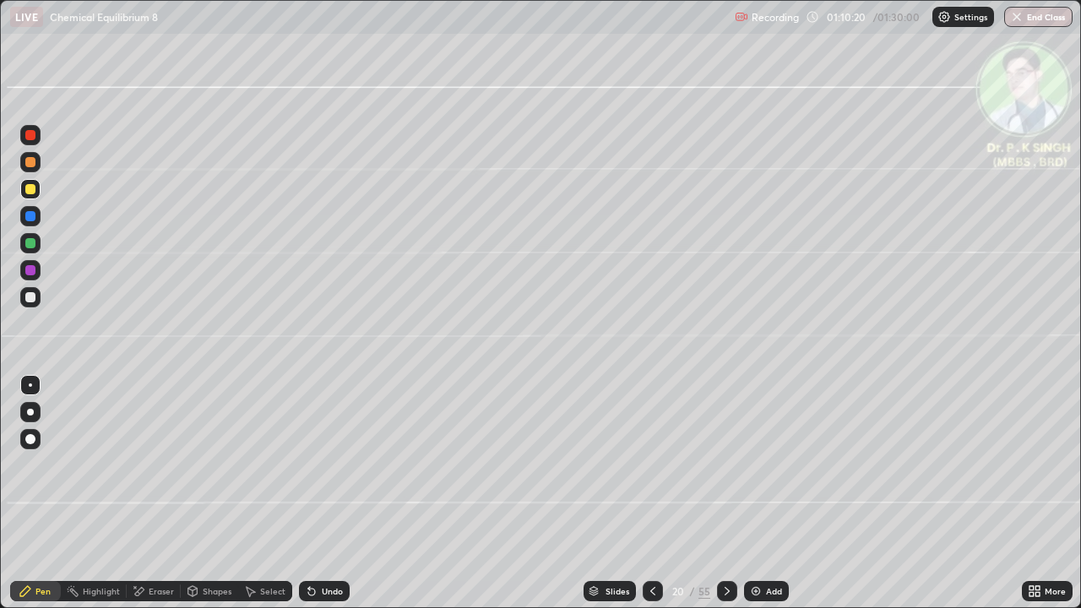
click at [30, 219] on div at bounding box center [30, 216] width 10 height 10
click at [35, 188] on div at bounding box center [30, 189] width 10 height 10
click at [46, 188] on div "Erase all" at bounding box center [30, 304] width 41 height 540
click at [50, 493] on div "Pen" at bounding box center [35, 591] width 51 height 20
click at [36, 192] on div at bounding box center [30, 189] width 20 height 20
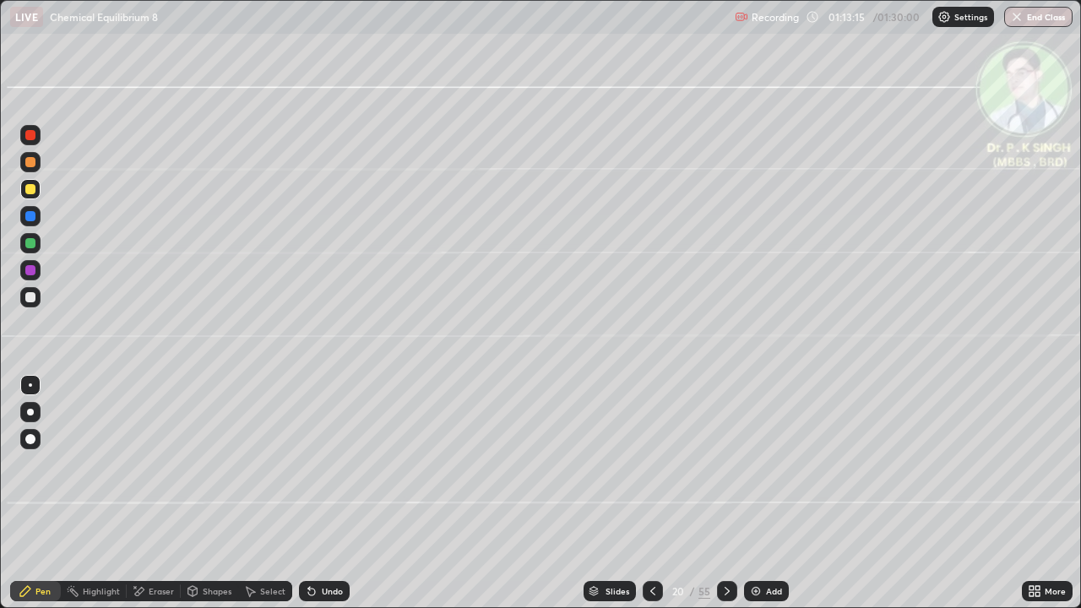
click at [724, 493] on icon at bounding box center [727, 591] width 14 height 14
click at [184, 493] on div "Shapes" at bounding box center [209, 591] width 57 height 20
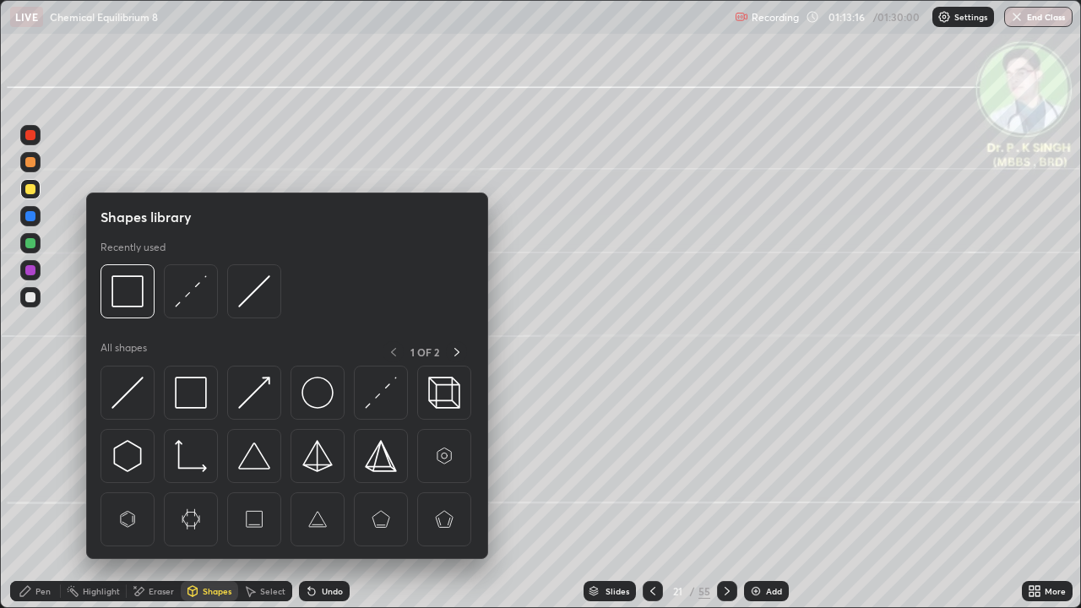
click at [141, 493] on icon at bounding box center [139, 591] width 9 height 8
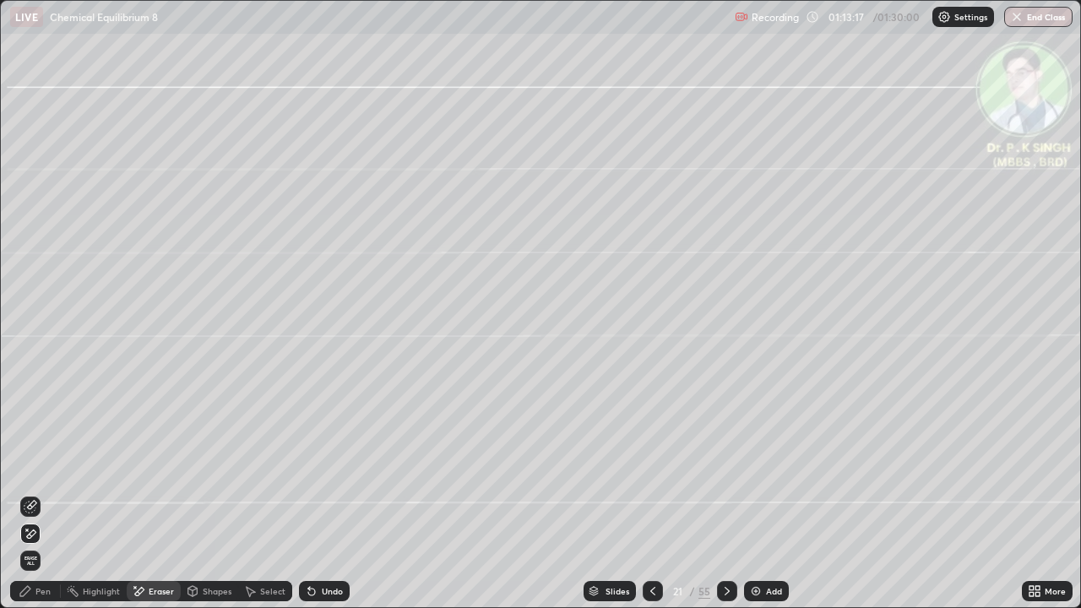
click at [30, 493] on span "Erase all" at bounding box center [30, 561] width 19 height 10
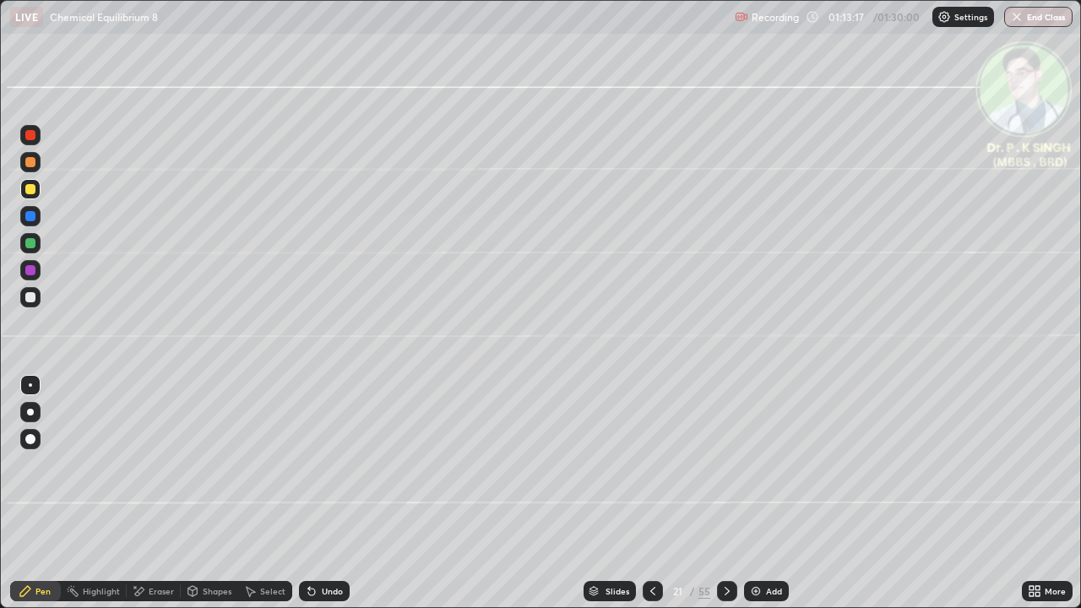
click at [35, 493] on div "Pen" at bounding box center [35, 591] width 51 height 20
click at [42, 193] on div at bounding box center [30, 189] width 27 height 27
click at [37, 192] on div at bounding box center [30, 189] width 20 height 20
click at [650, 493] on icon at bounding box center [653, 591] width 14 height 14
click at [728, 493] on div at bounding box center [727, 591] width 20 height 20
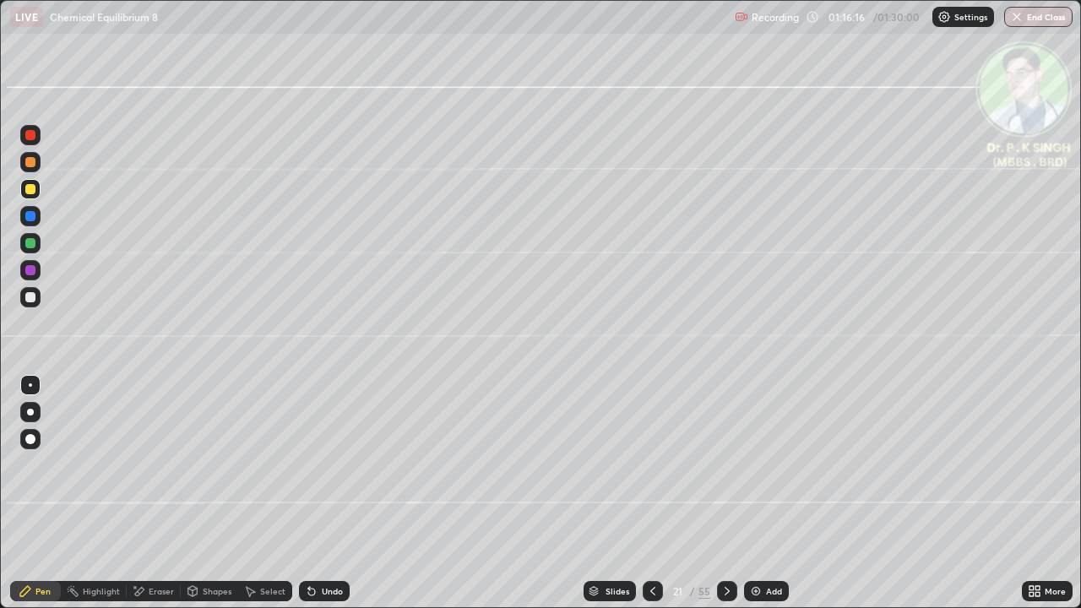
click at [723, 493] on div at bounding box center [727, 591] width 20 height 34
click at [651, 493] on icon at bounding box center [653, 591] width 14 height 14
click at [725, 493] on icon at bounding box center [727, 591] width 14 height 14
click at [653, 493] on icon at bounding box center [652, 591] width 5 height 8
click at [731, 493] on icon at bounding box center [727, 591] width 14 height 14
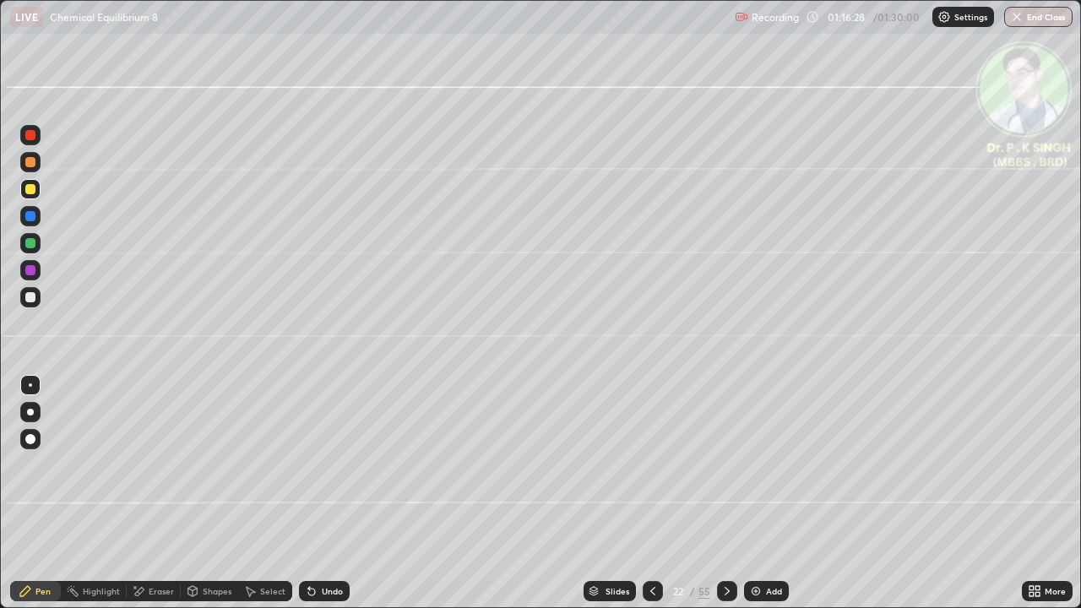
click at [34, 214] on div at bounding box center [30, 216] width 10 height 10
click at [30, 190] on div at bounding box center [30, 189] width 10 height 10
click at [33, 191] on div at bounding box center [30, 189] width 10 height 10
click at [655, 493] on div at bounding box center [652, 591] width 20 height 20
click at [652, 493] on icon at bounding box center [653, 591] width 14 height 14
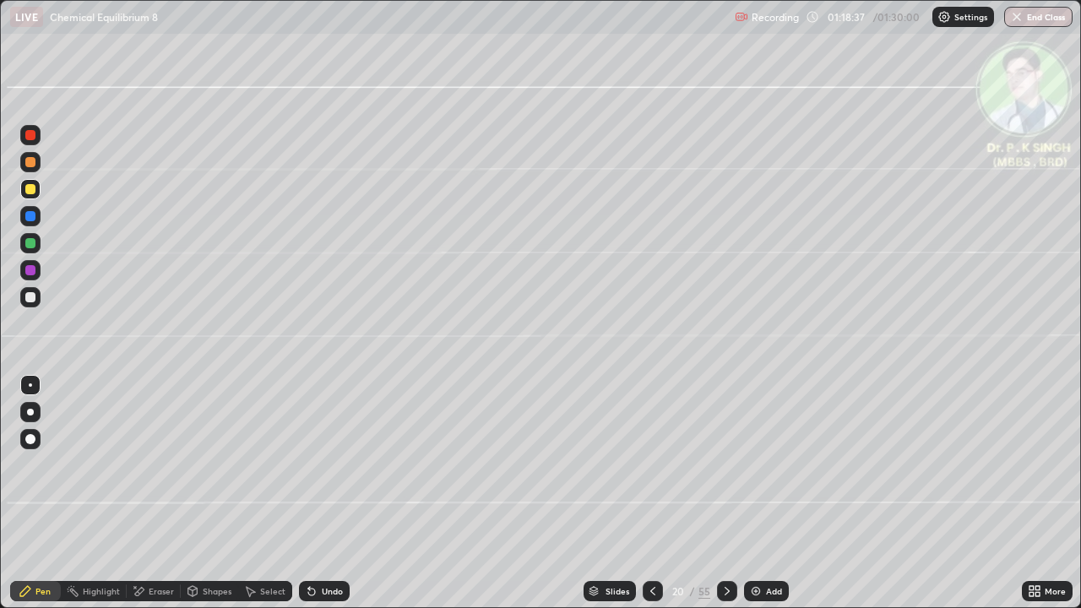
click at [656, 493] on div at bounding box center [652, 591] width 20 height 20
click at [651, 493] on div at bounding box center [652, 591] width 20 height 34
click at [724, 493] on icon at bounding box center [727, 591] width 14 height 14
click at [729, 493] on div at bounding box center [727, 591] width 20 height 20
click at [724, 493] on icon at bounding box center [726, 591] width 5 height 8
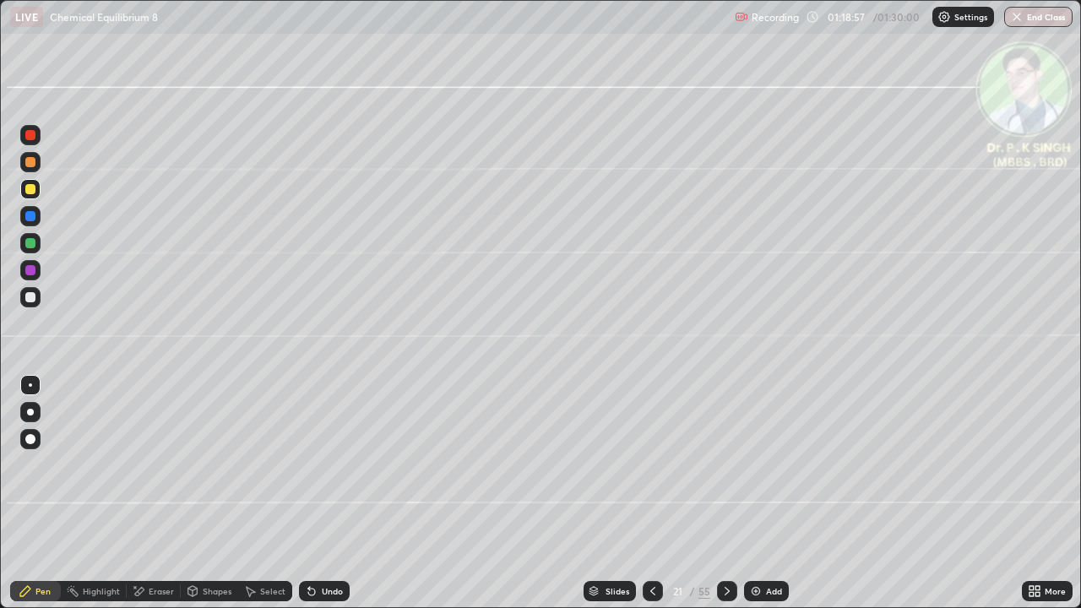
click at [724, 493] on icon at bounding box center [727, 591] width 14 height 14
click at [720, 493] on icon at bounding box center [727, 591] width 14 height 14
click at [32, 193] on div at bounding box center [30, 189] width 10 height 10
click at [725, 493] on div at bounding box center [727, 591] width 20 height 34
click at [37, 246] on div at bounding box center [30, 243] width 20 height 20
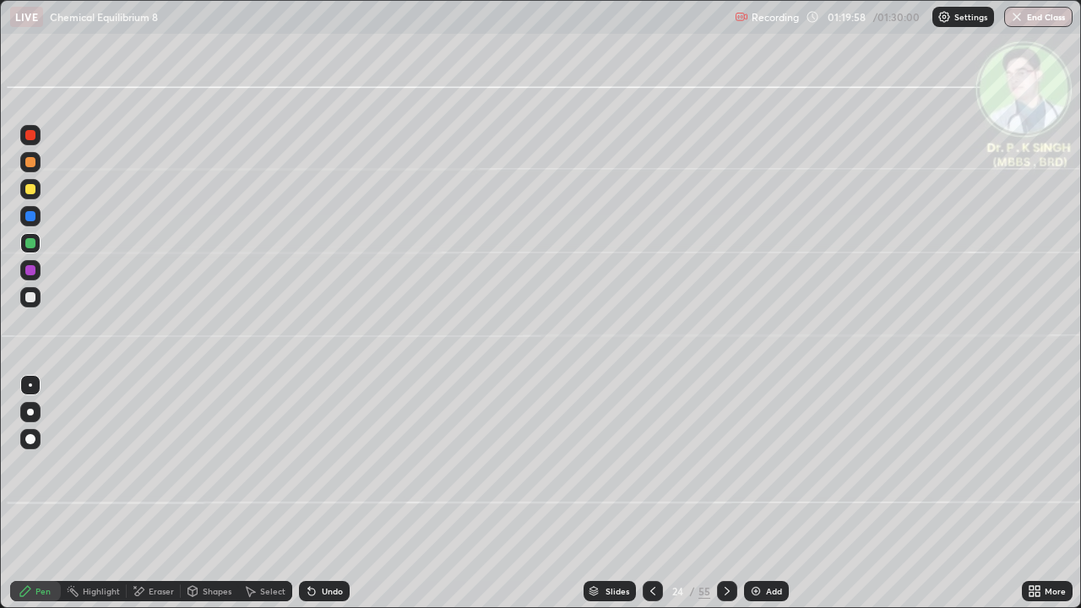
click at [37, 193] on div at bounding box center [30, 189] width 20 height 20
click at [730, 493] on div at bounding box center [727, 591] width 20 height 34
click at [729, 493] on div at bounding box center [727, 591] width 20 height 34
click at [731, 493] on div at bounding box center [727, 591] width 20 height 34
click at [653, 493] on icon at bounding box center [653, 591] width 14 height 14
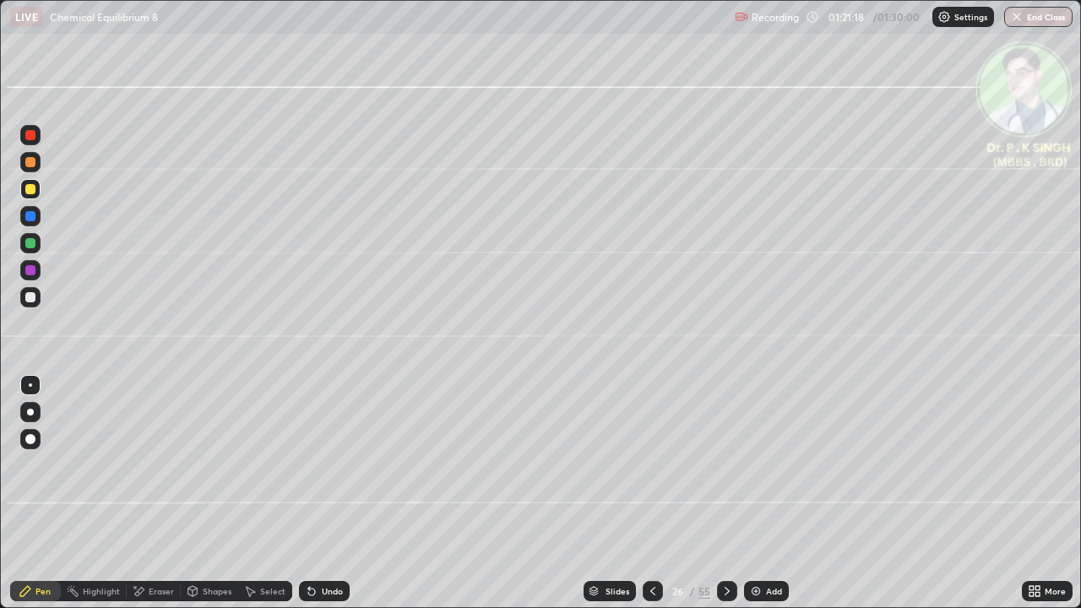
click at [648, 493] on icon at bounding box center [653, 591] width 14 height 14
click at [649, 493] on div at bounding box center [652, 591] width 20 height 20
click at [37, 219] on div at bounding box center [30, 216] width 20 height 20
click at [35, 189] on div at bounding box center [30, 189] width 10 height 10
click at [729, 493] on icon at bounding box center [727, 591] width 14 height 14
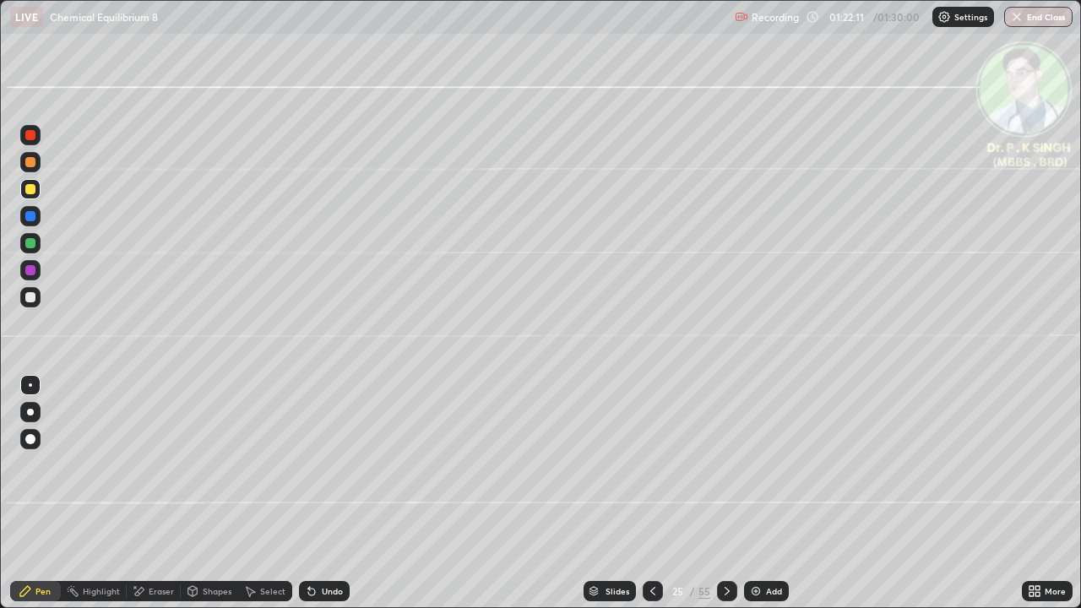
click at [729, 493] on div at bounding box center [727, 591] width 20 height 34
click at [648, 493] on icon at bounding box center [653, 591] width 14 height 14
click at [650, 493] on icon at bounding box center [653, 591] width 14 height 14
click at [733, 493] on div at bounding box center [727, 591] width 20 height 34
click at [34, 190] on div at bounding box center [30, 189] width 10 height 10
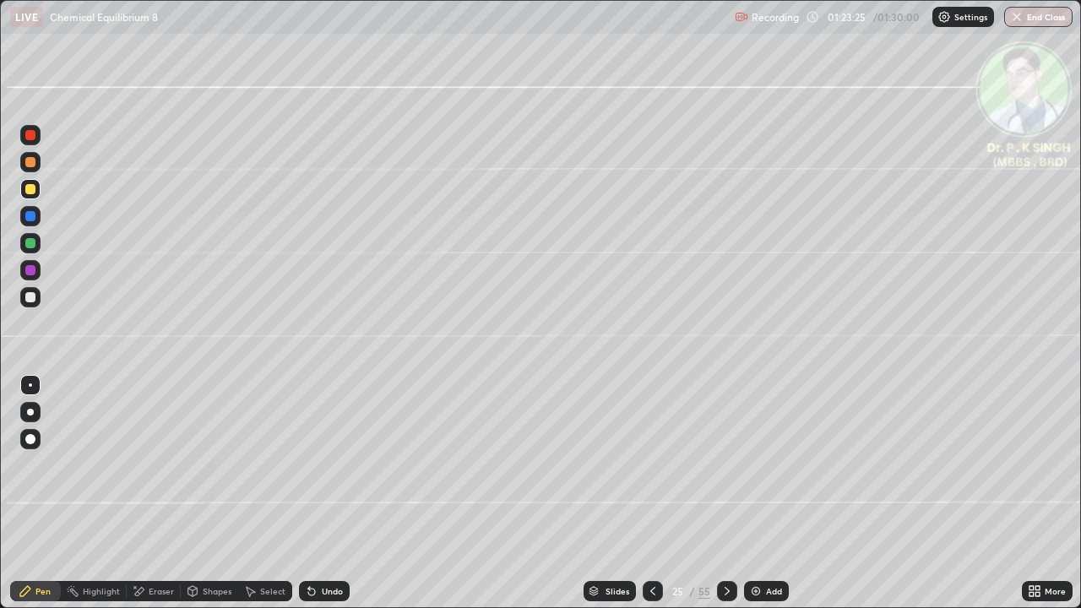
click at [650, 493] on icon at bounding box center [653, 591] width 14 height 14
click at [724, 493] on div at bounding box center [727, 591] width 20 height 20
click at [725, 493] on icon at bounding box center [727, 591] width 14 height 14
click at [35, 217] on div at bounding box center [30, 216] width 20 height 20
click at [31, 217] on div at bounding box center [30, 216] width 10 height 10
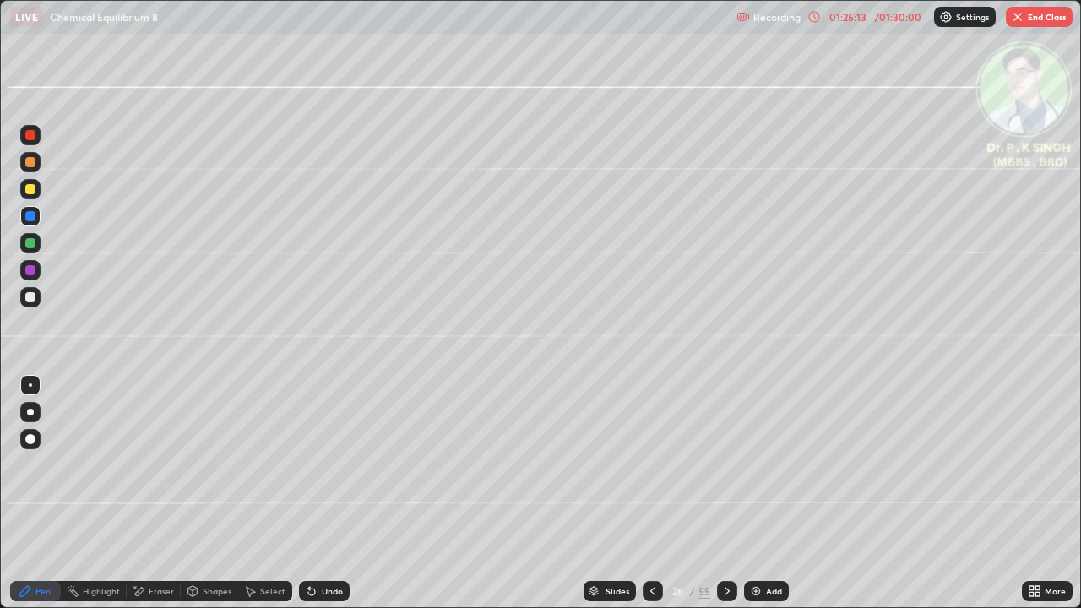
click at [30, 195] on div at bounding box center [30, 189] width 20 height 20
click at [33, 192] on div at bounding box center [30, 189] width 10 height 10
click at [41, 192] on div at bounding box center [30, 189] width 27 height 27
click at [1042, 13] on button "End Class" at bounding box center [1039, 17] width 67 height 20
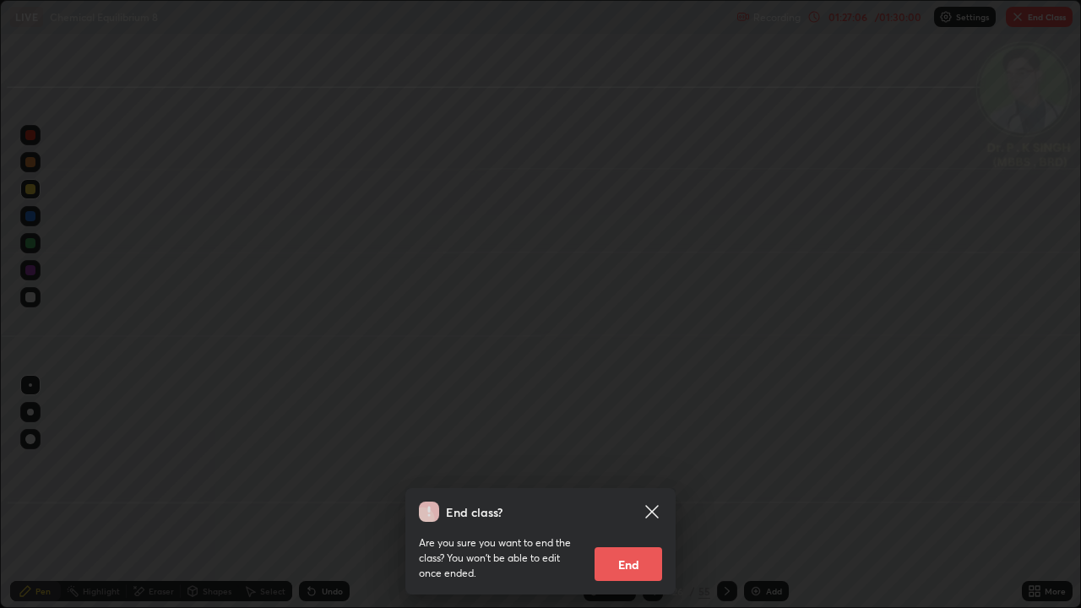
click at [610, 493] on button "End" at bounding box center [628, 564] width 68 height 34
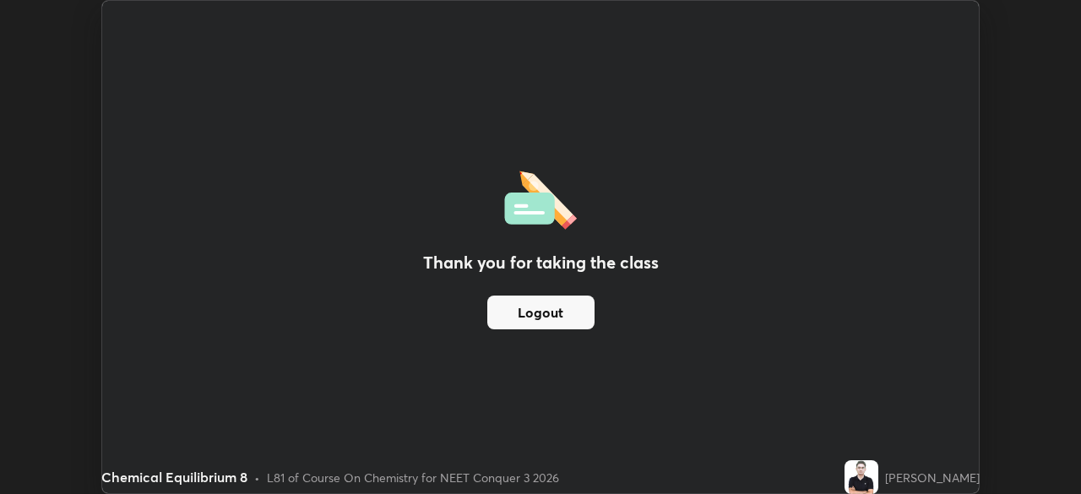
scroll to position [83933, 83346]
